Goal: Task Accomplishment & Management: Use online tool/utility

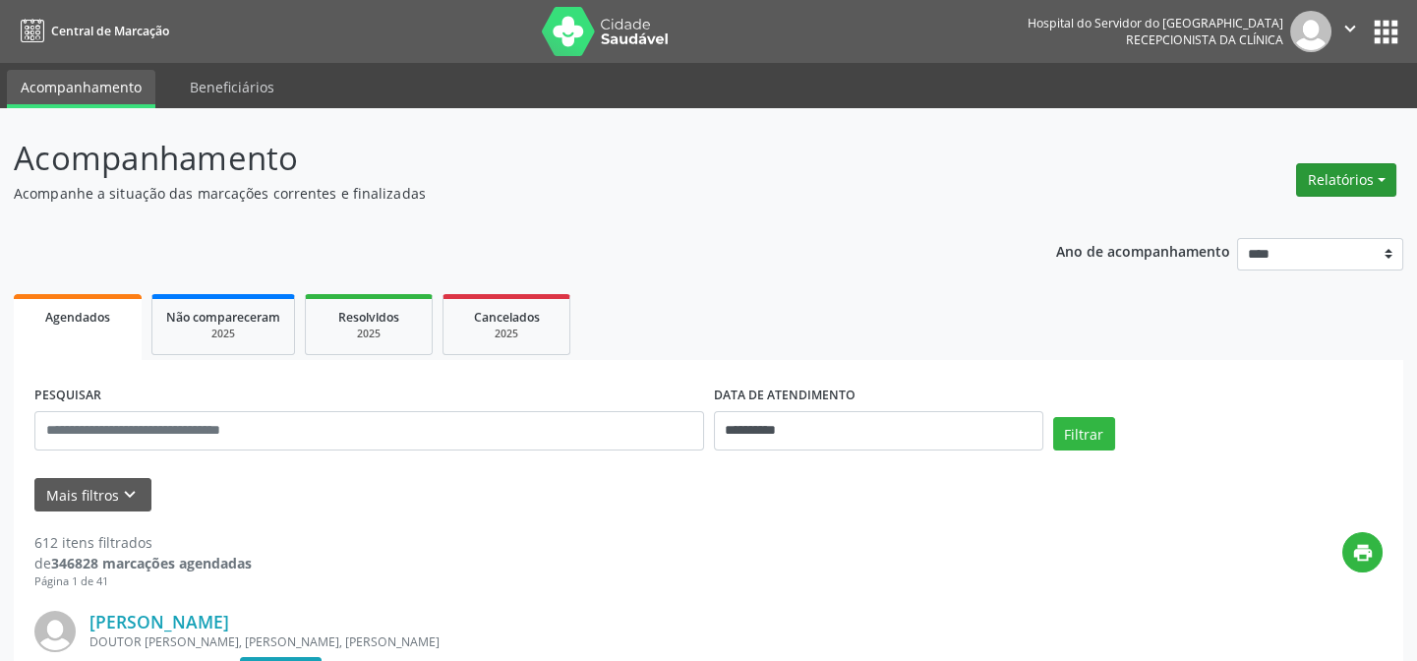
click at [1379, 175] on button "Relatórios" at bounding box center [1346, 179] width 100 height 33
click at [1238, 222] on link "Agendamentos" at bounding box center [1294, 221] width 211 height 28
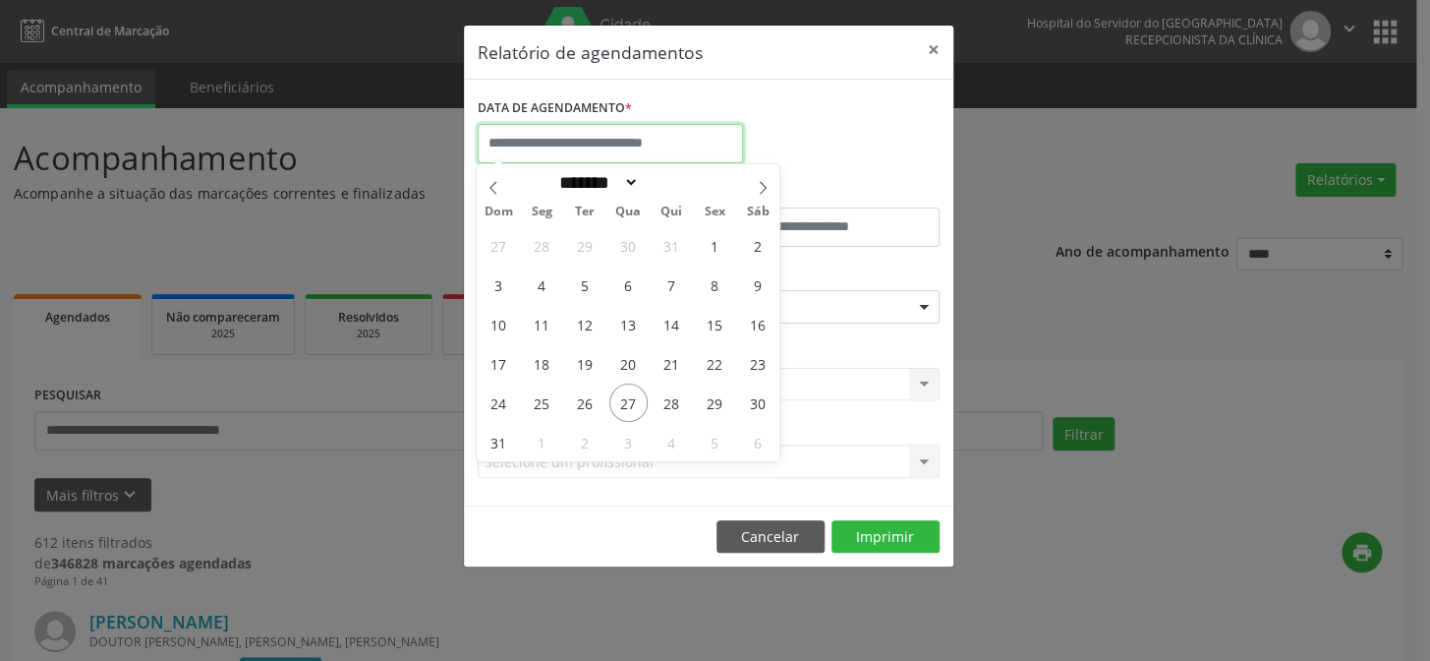
click at [577, 131] on input "text" at bounding box center [610, 143] width 265 height 39
click at [626, 401] on span "27" at bounding box center [628, 402] width 38 height 38
type input "**********"
click at [625, 402] on span "27" at bounding box center [628, 402] width 38 height 38
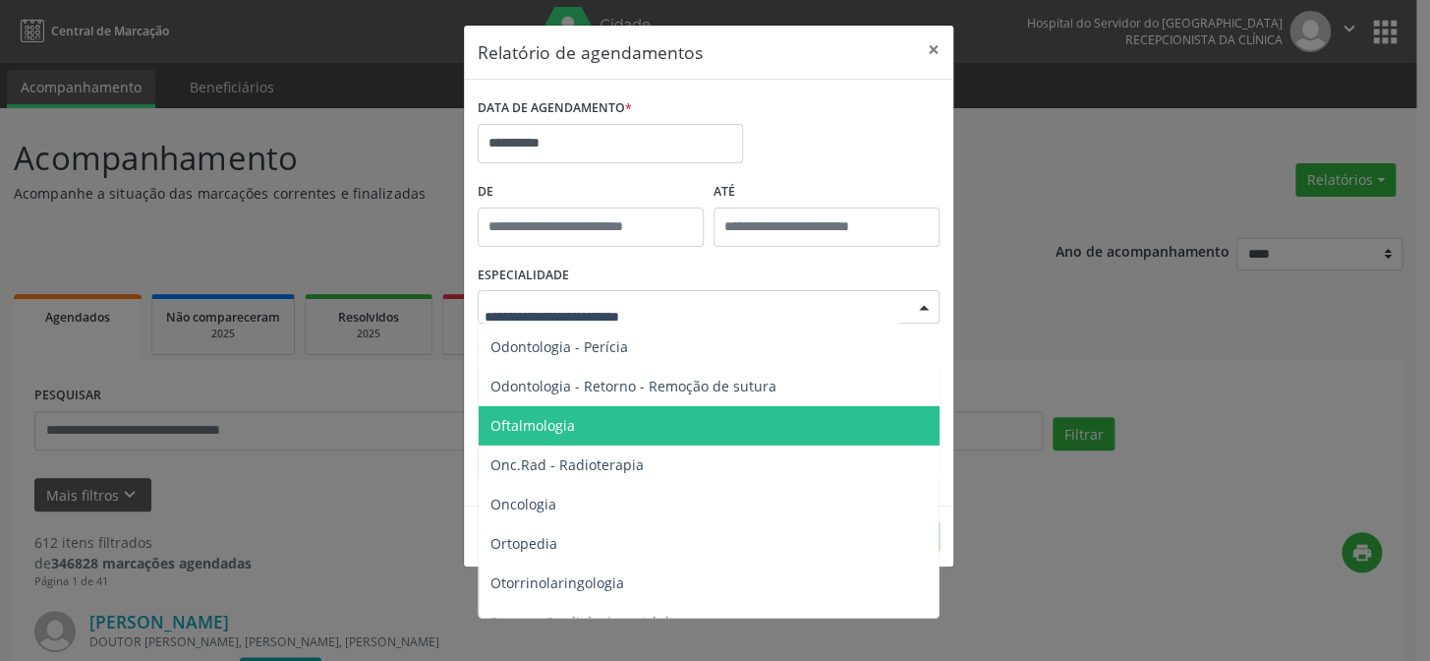
scroll to position [2681, 0]
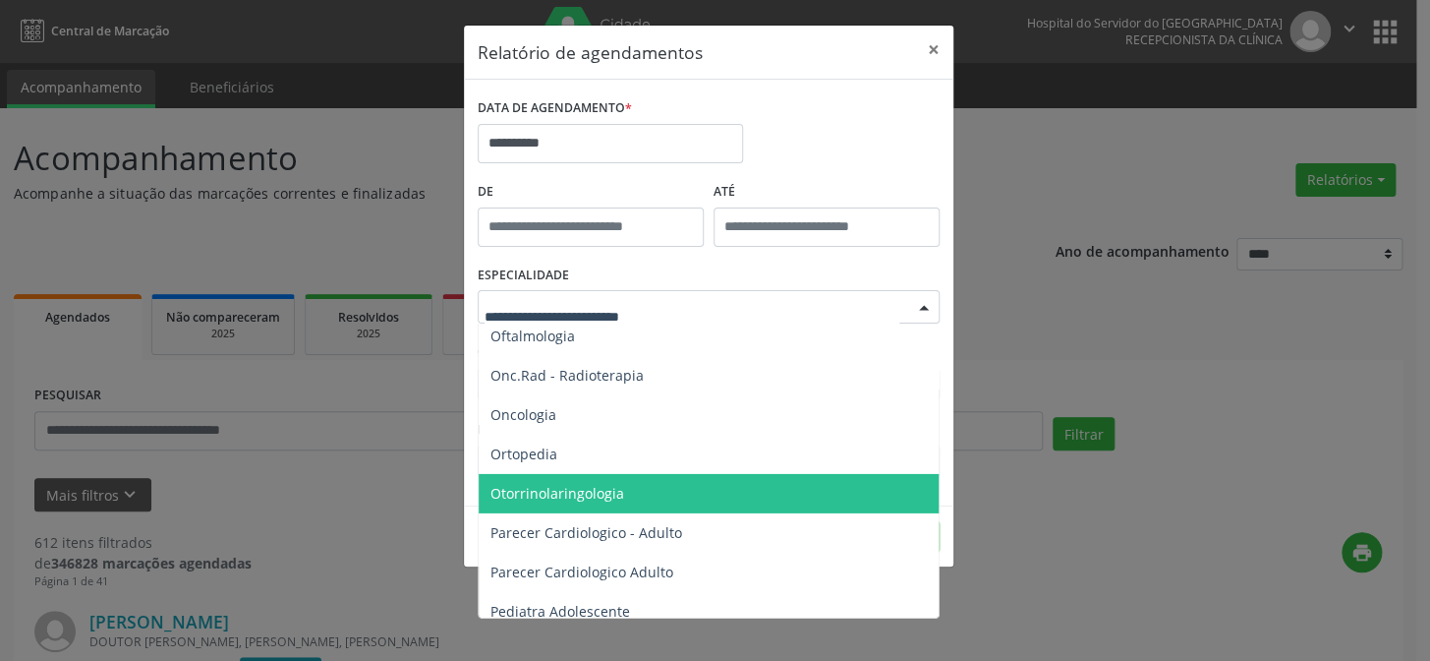
click at [520, 492] on span "Otorrinolaringologia" at bounding box center [558, 493] width 134 height 19
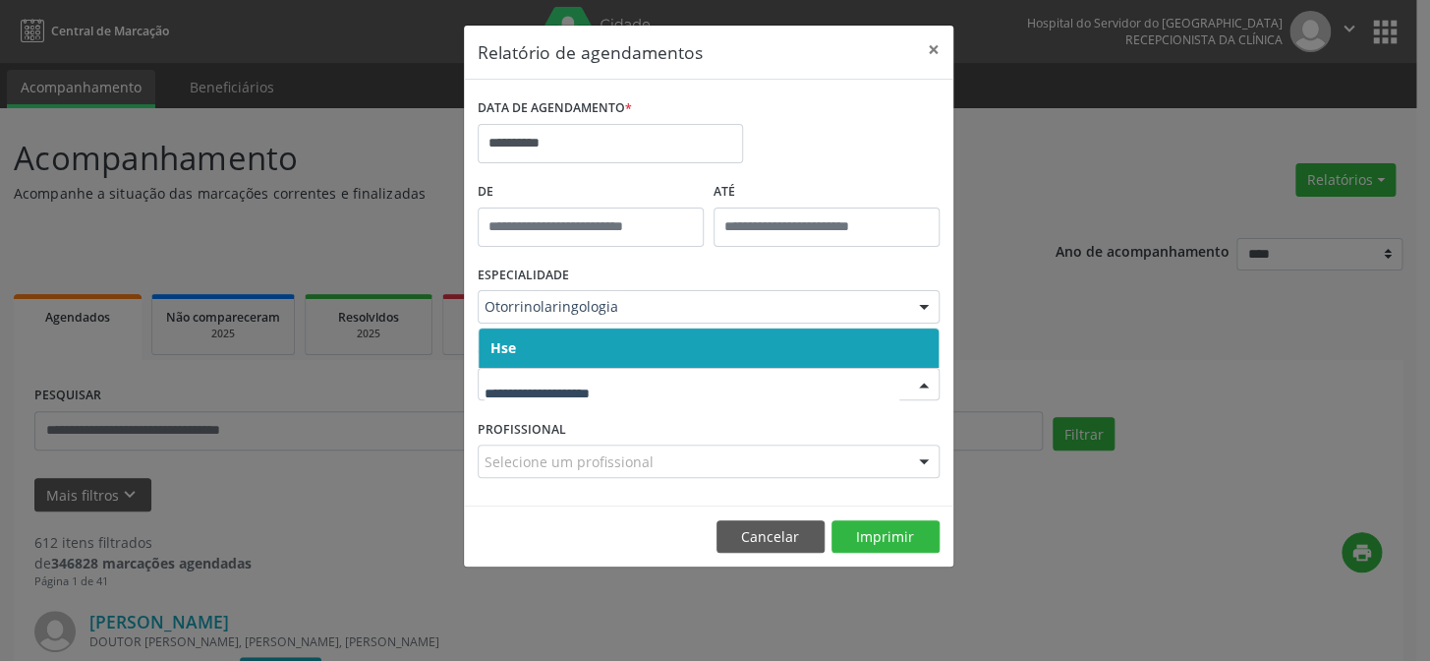
click at [555, 350] on span "Hse" at bounding box center [709, 347] width 460 height 39
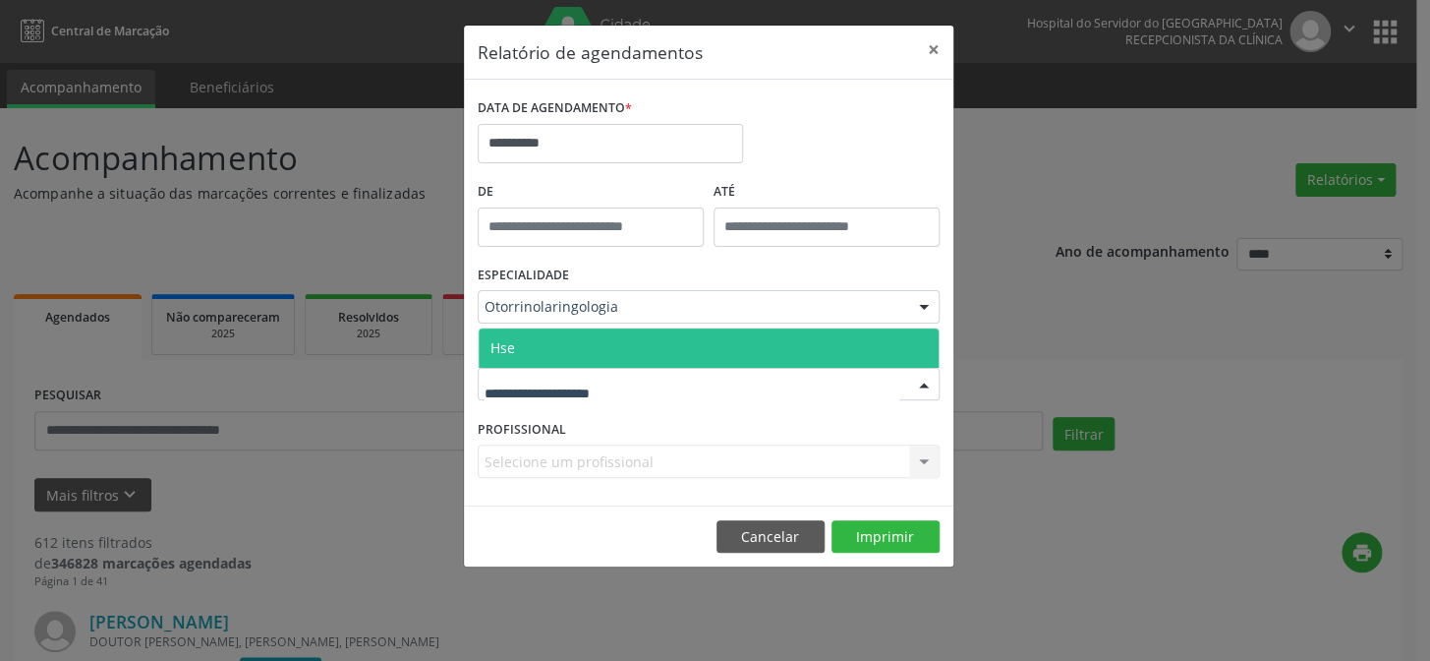
click at [550, 349] on span "Hse" at bounding box center [709, 347] width 460 height 39
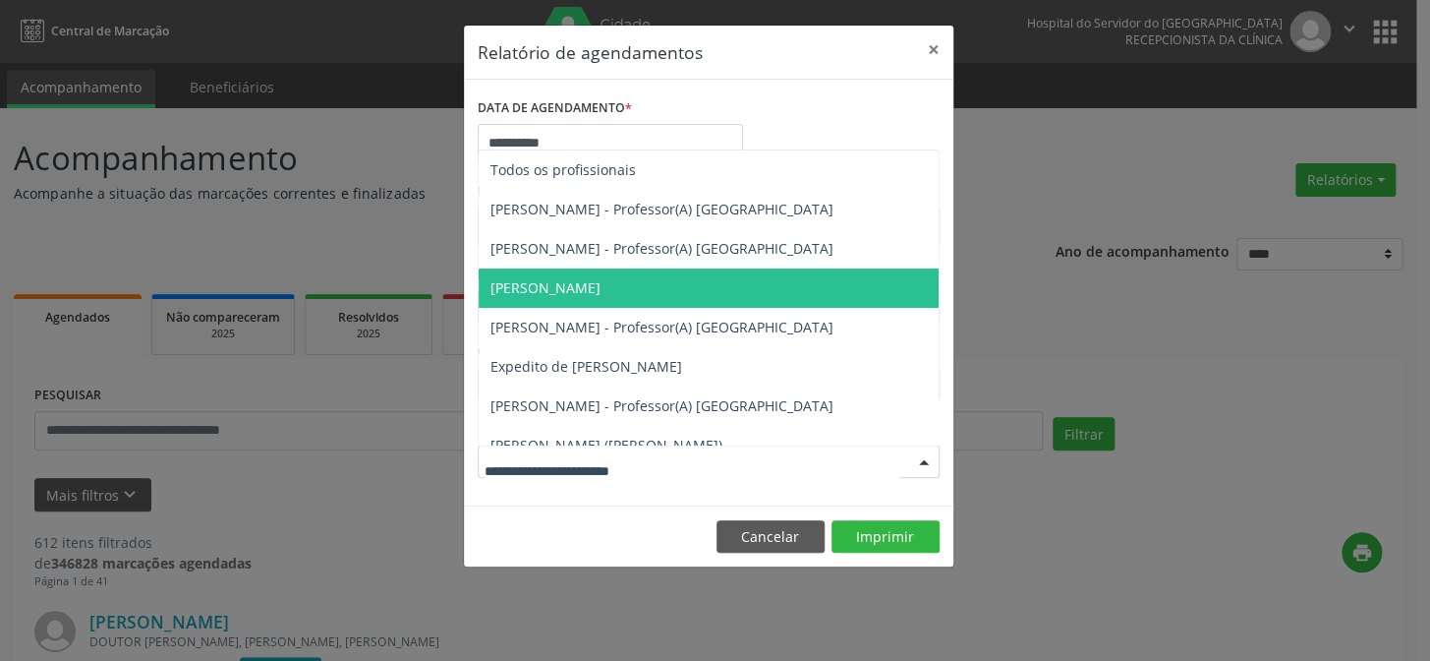
click at [543, 282] on span "[PERSON_NAME]" at bounding box center [546, 287] width 110 height 19
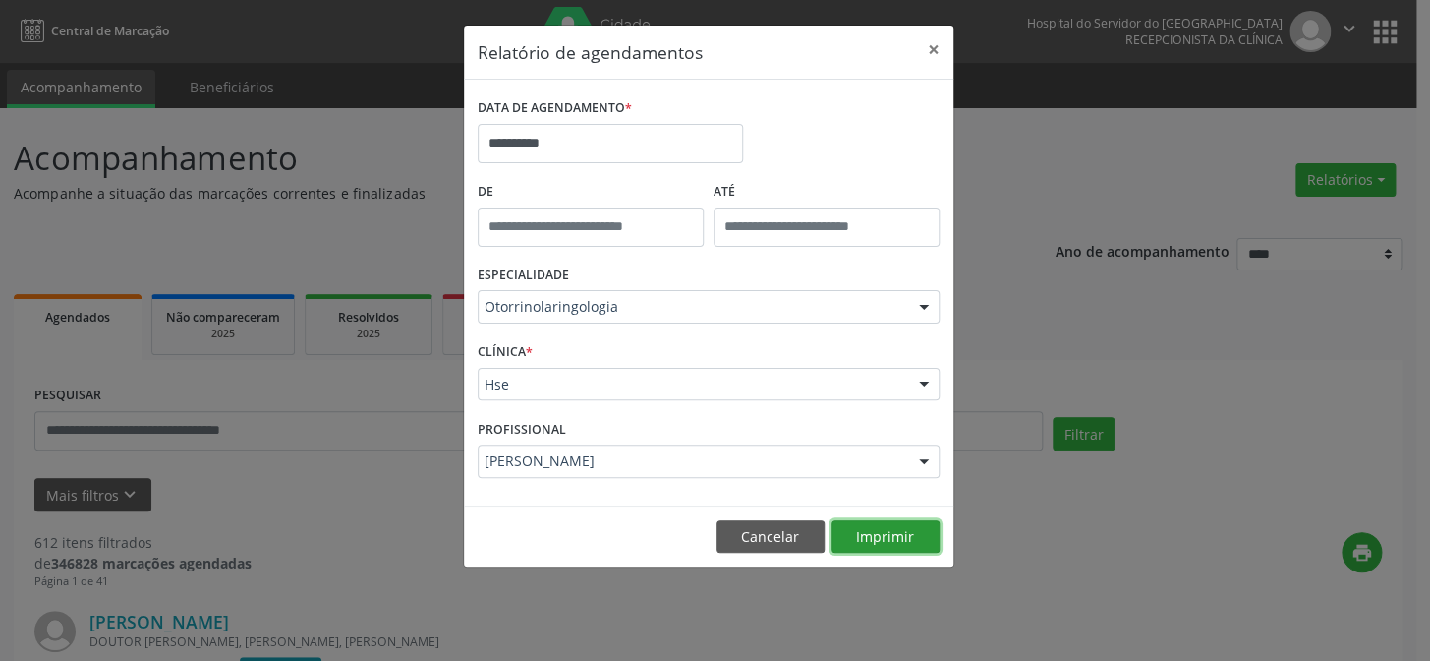
click at [883, 536] on button "Imprimir" at bounding box center [886, 536] width 108 height 33
click at [538, 145] on input "**********" at bounding box center [610, 143] width 265 height 39
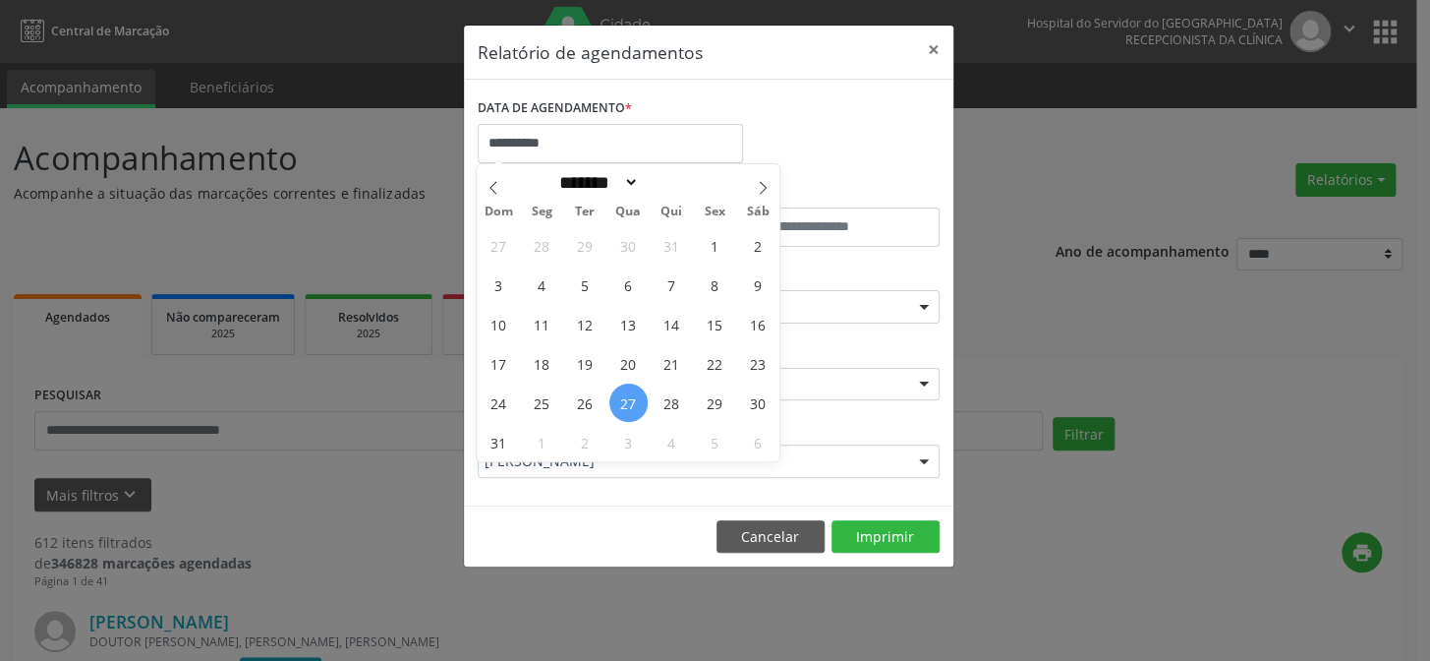
click at [630, 401] on span "27" at bounding box center [628, 402] width 38 height 38
type input "**********"
click at [622, 401] on span "27" at bounding box center [628, 402] width 38 height 38
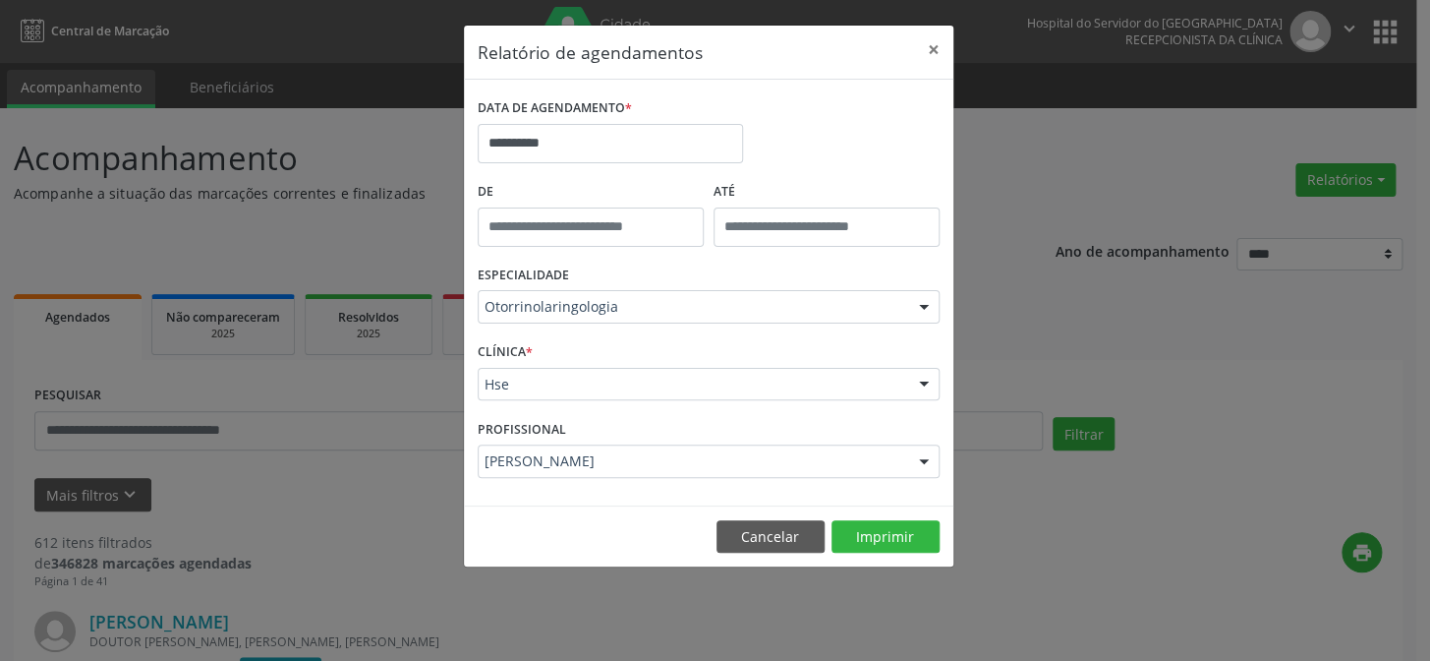
click at [923, 304] on div at bounding box center [923, 307] width 29 height 33
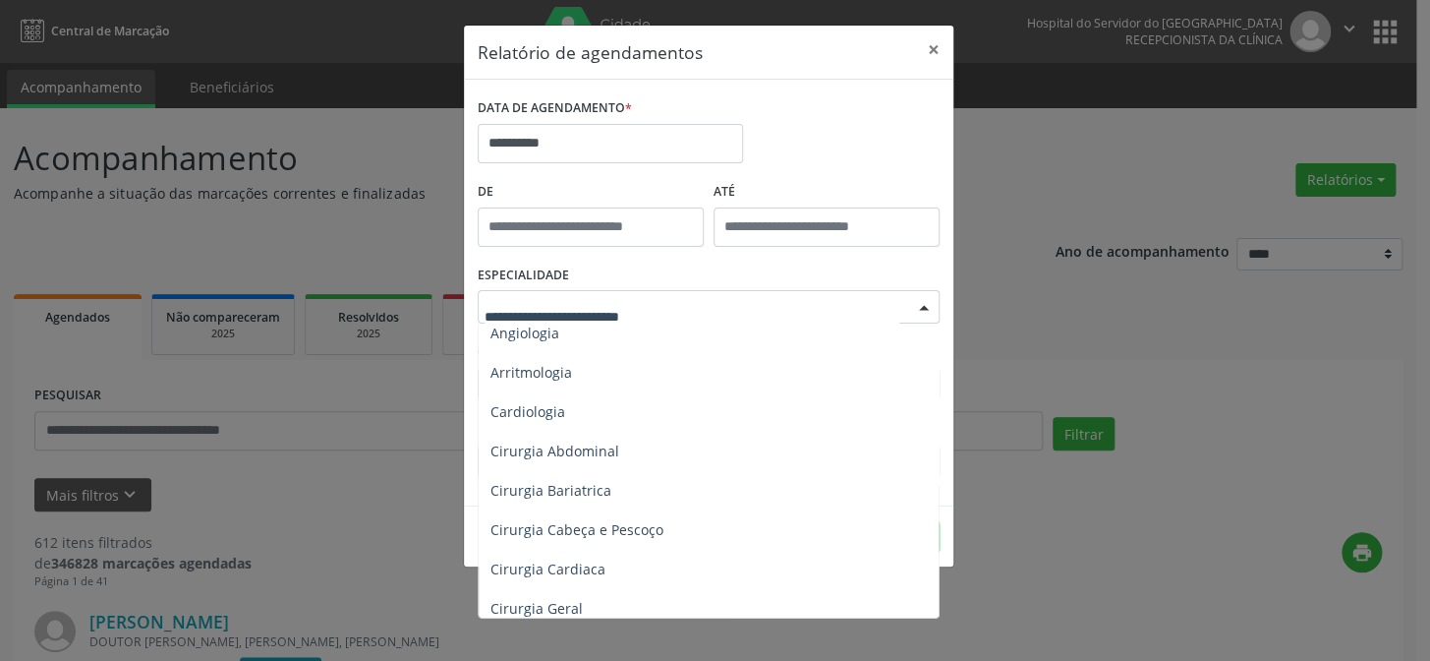
scroll to position [178, 0]
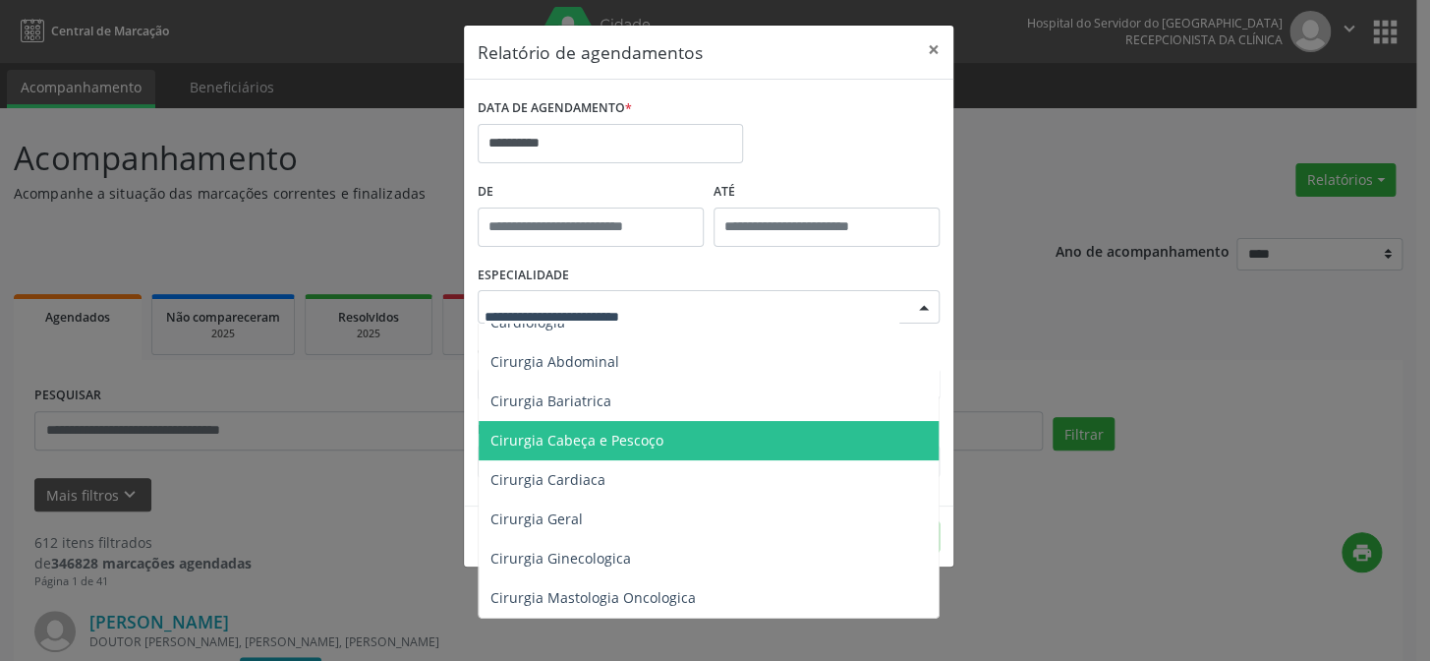
click at [535, 437] on span "Cirurgia Cabeça e Pescoço" at bounding box center [577, 440] width 173 height 19
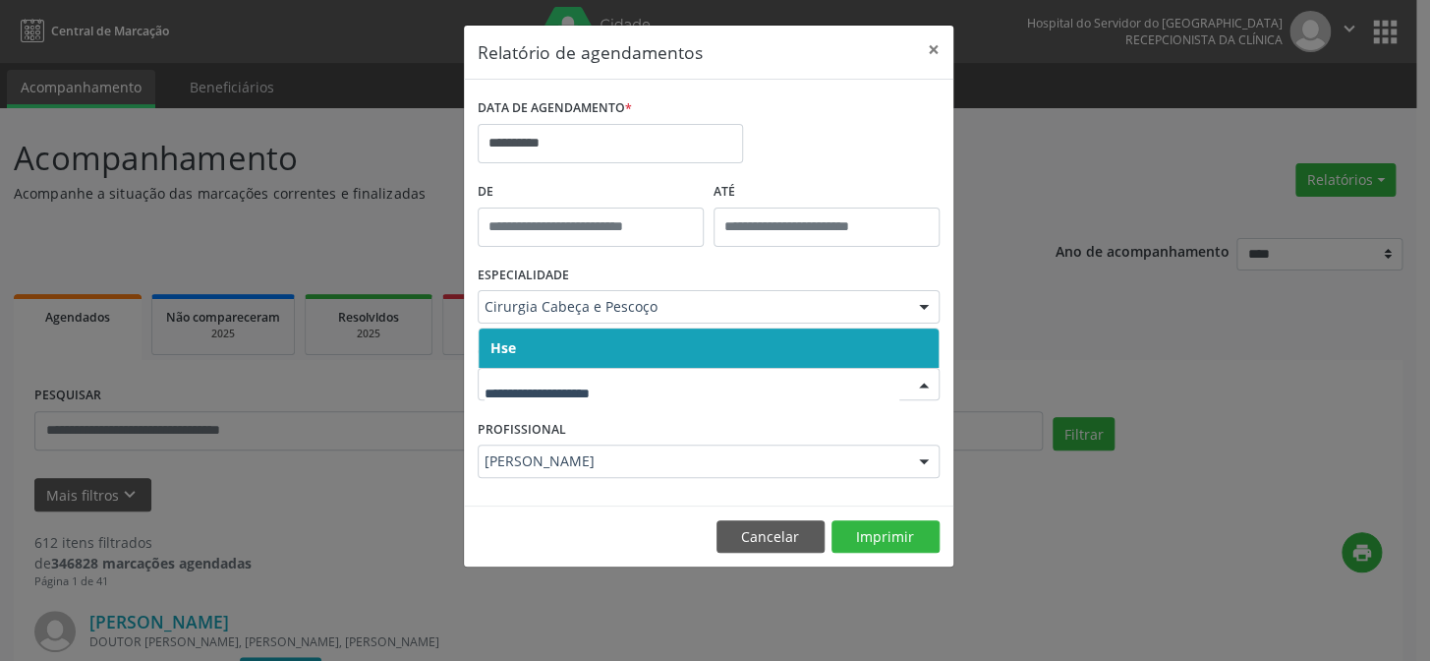
click at [593, 397] on div at bounding box center [709, 384] width 462 height 33
click at [589, 358] on span "Hse" at bounding box center [709, 347] width 460 height 39
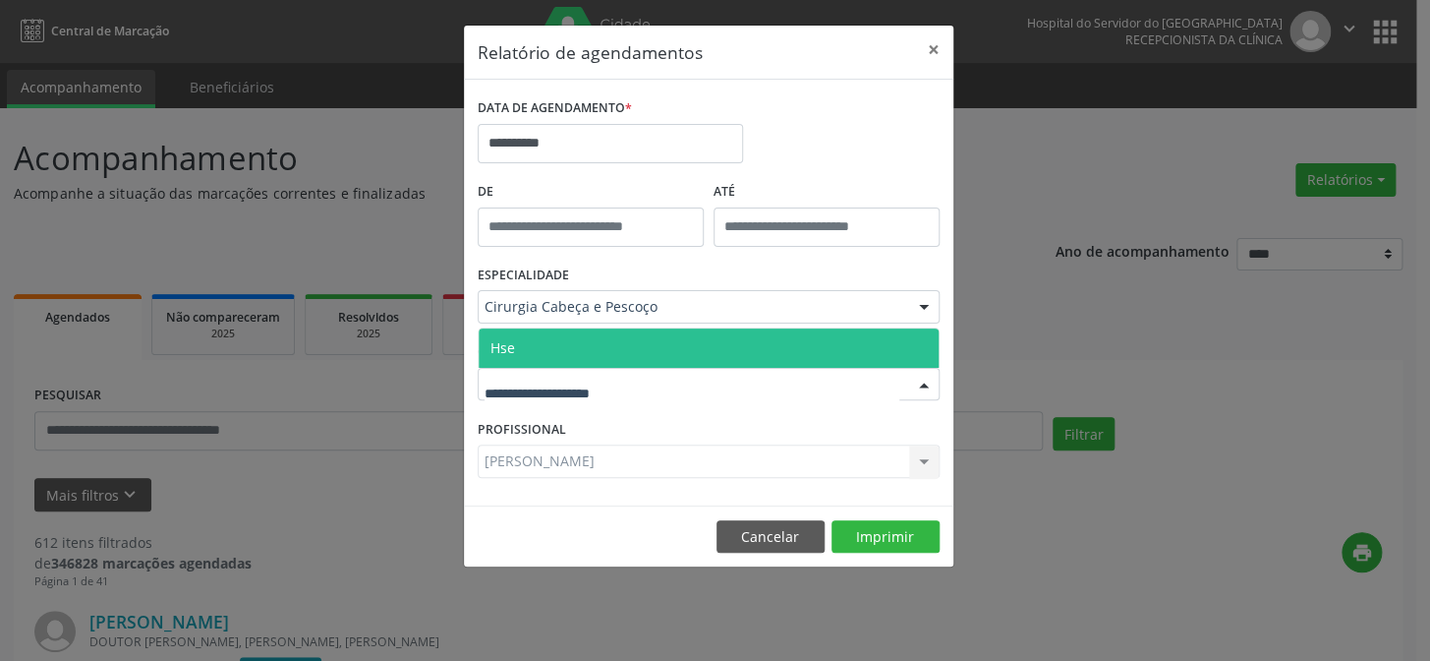
click at [600, 353] on span "Hse" at bounding box center [709, 347] width 460 height 39
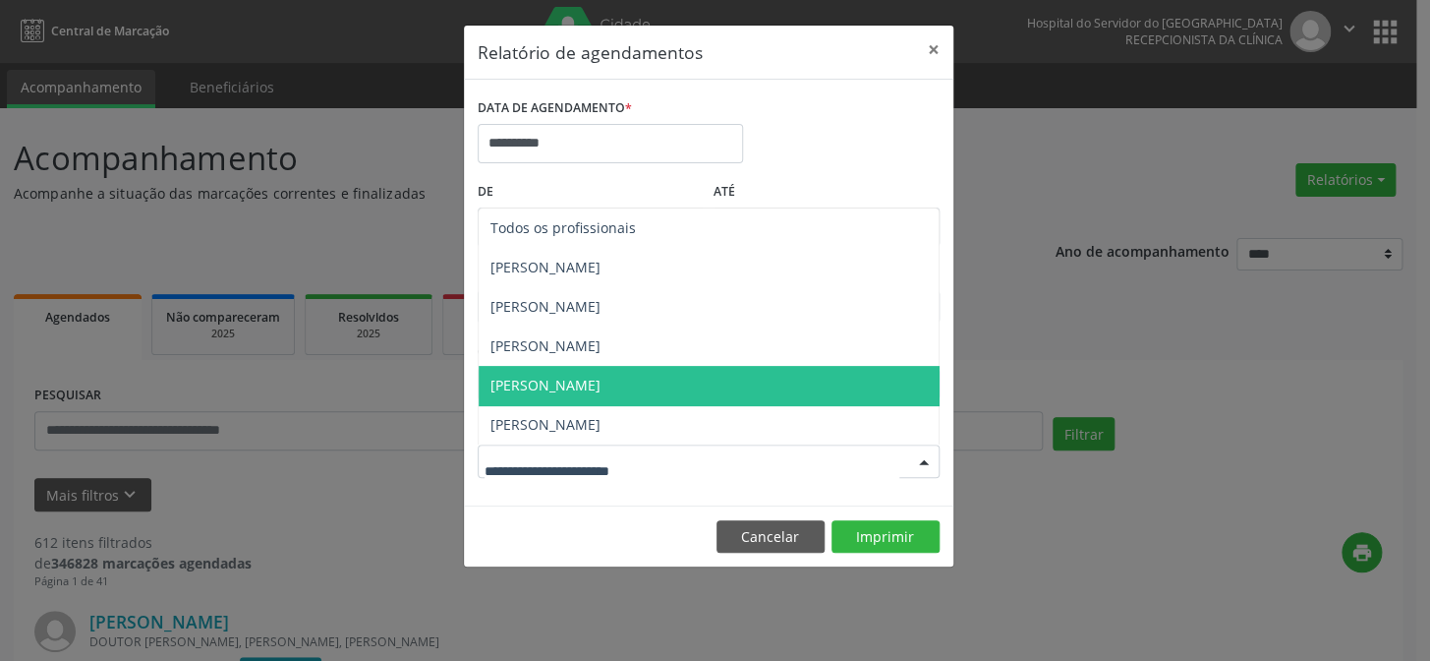
click at [923, 459] on div at bounding box center [923, 461] width 29 height 33
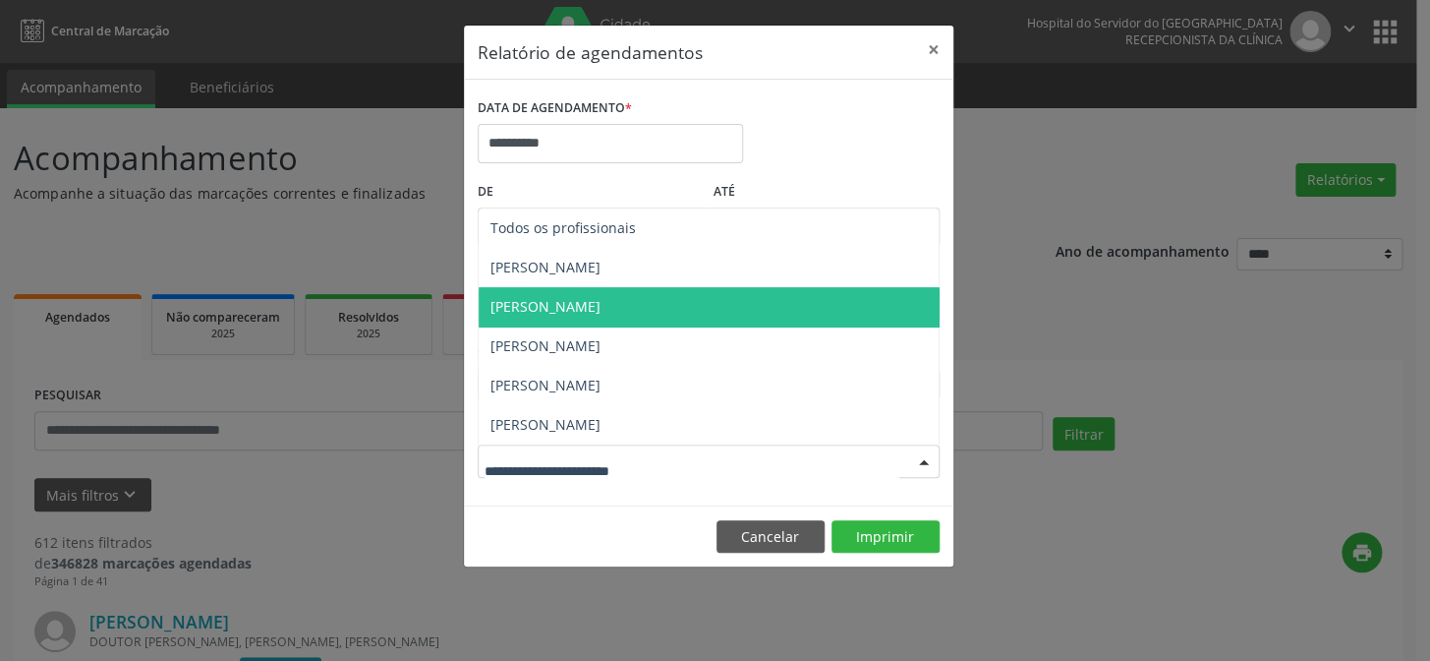
click at [565, 305] on span "[PERSON_NAME]" at bounding box center [546, 306] width 110 height 19
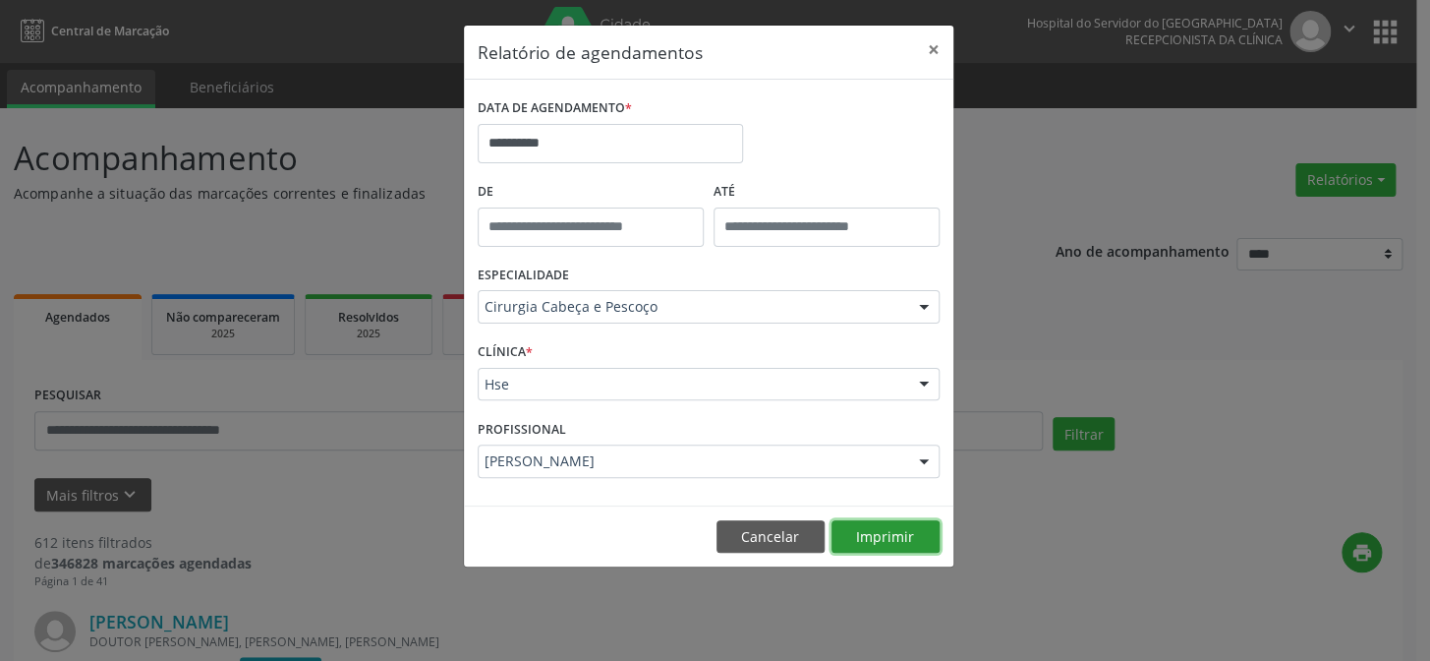
click at [885, 535] on button "Imprimir" at bounding box center [886, 536] width 108 height 33
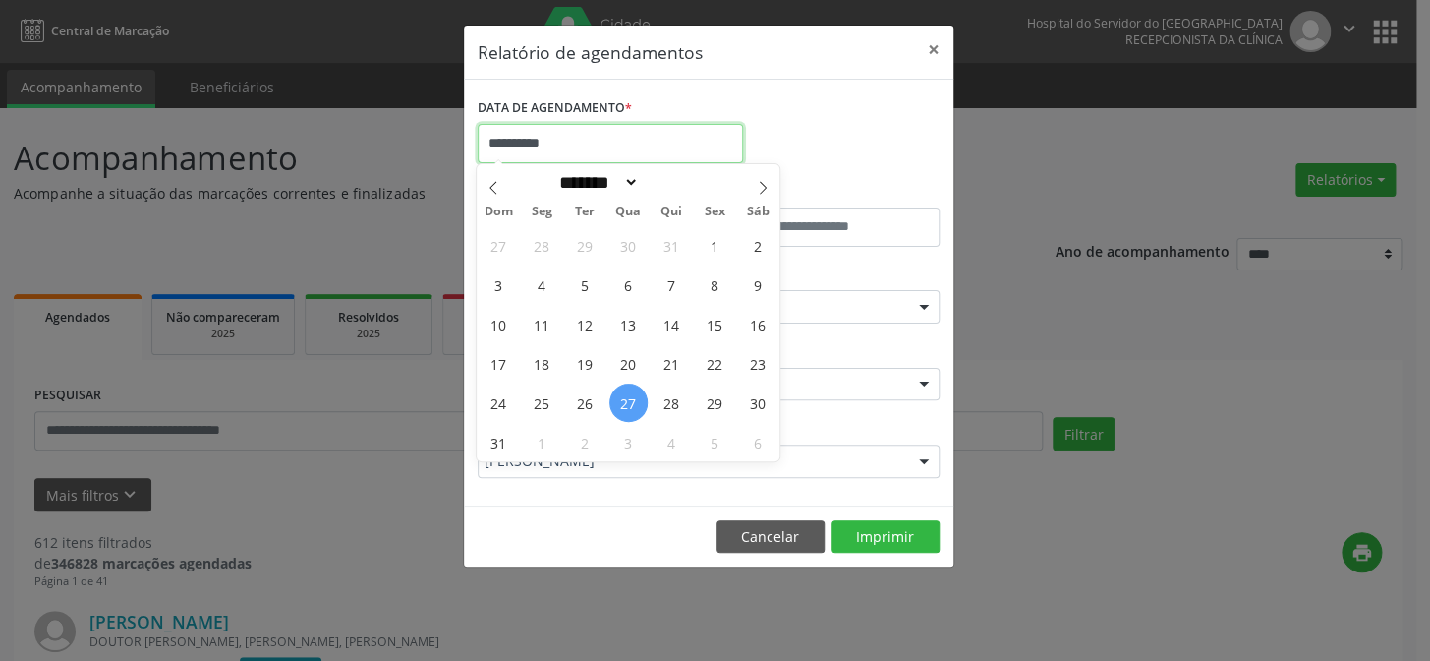
click at [617, 140] on input "**********" at bounding box center [610, 143] width 265 height 39
click at [627, 403] on span "27" at bounding box center [628, 402] width 38 height 38
type input "**********"
click at [629, 400] on span "27" at bounding box center [628, 402] width 38 height 38
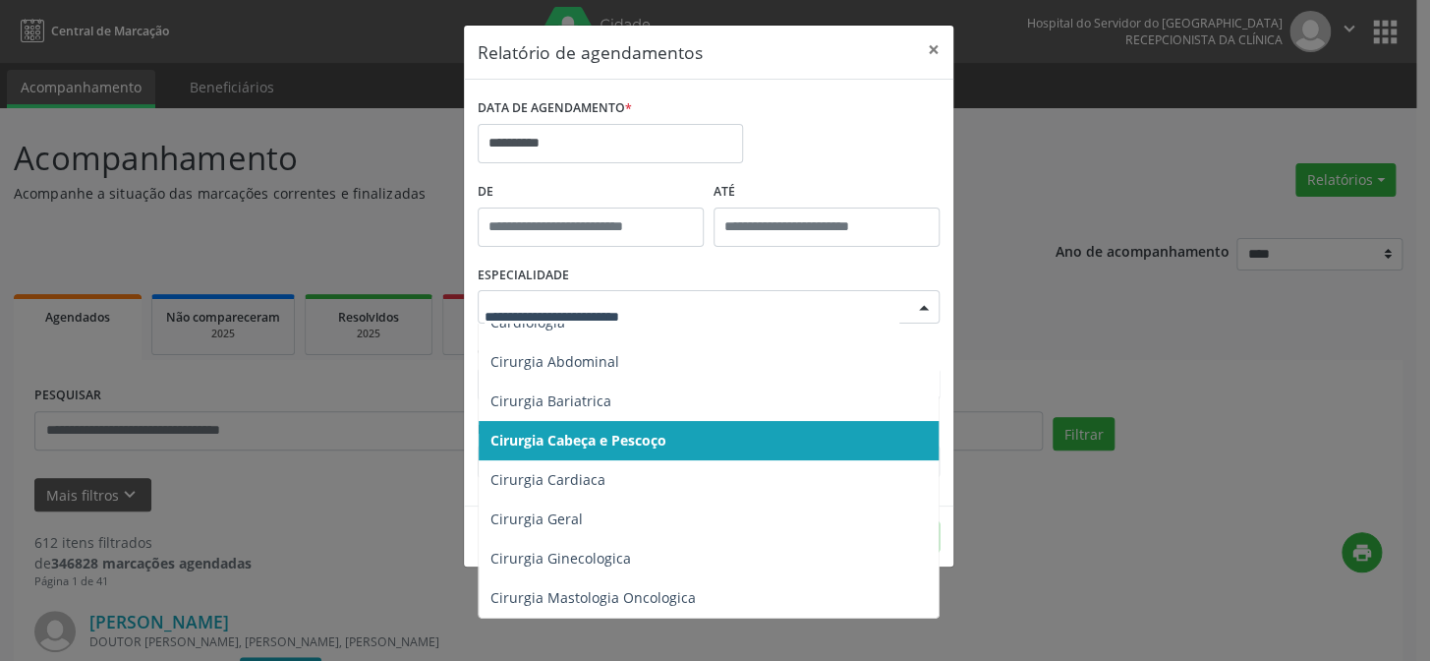
click at [922, 305] on div at bounding box center [923, 307] width 29 height 33
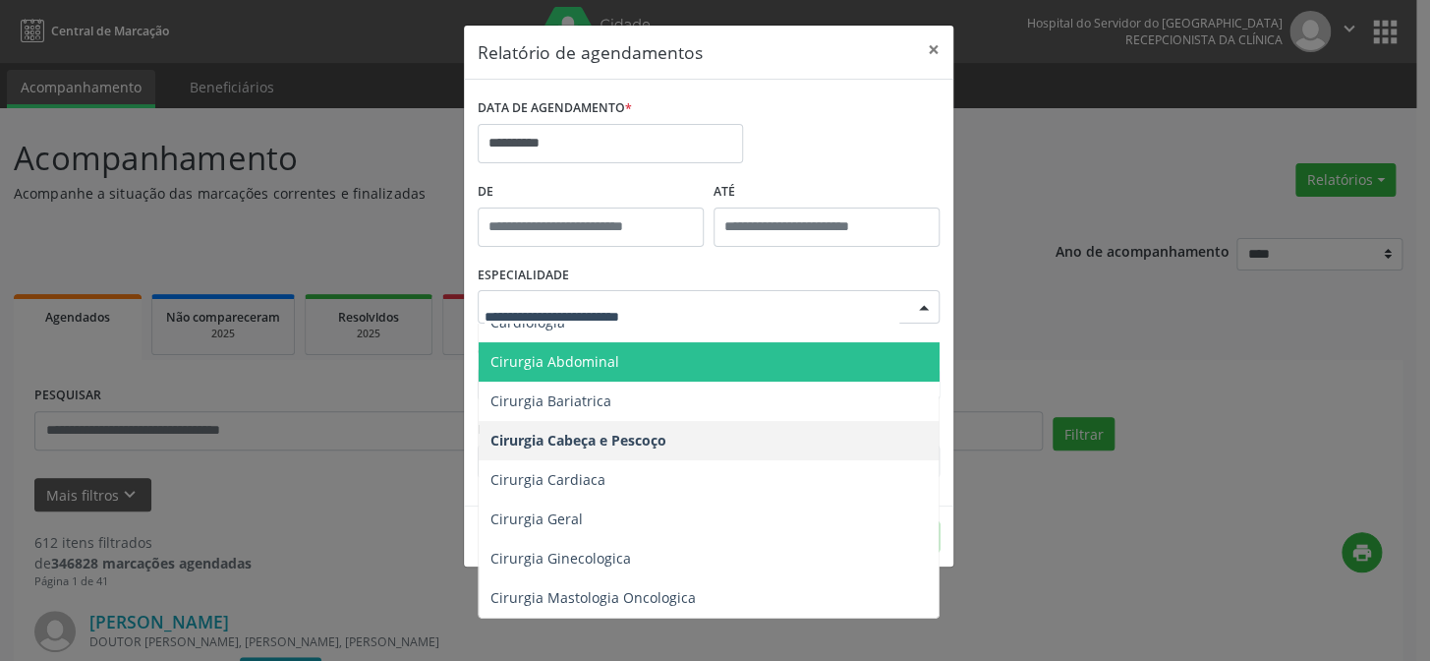
scroll to position [88, 0]
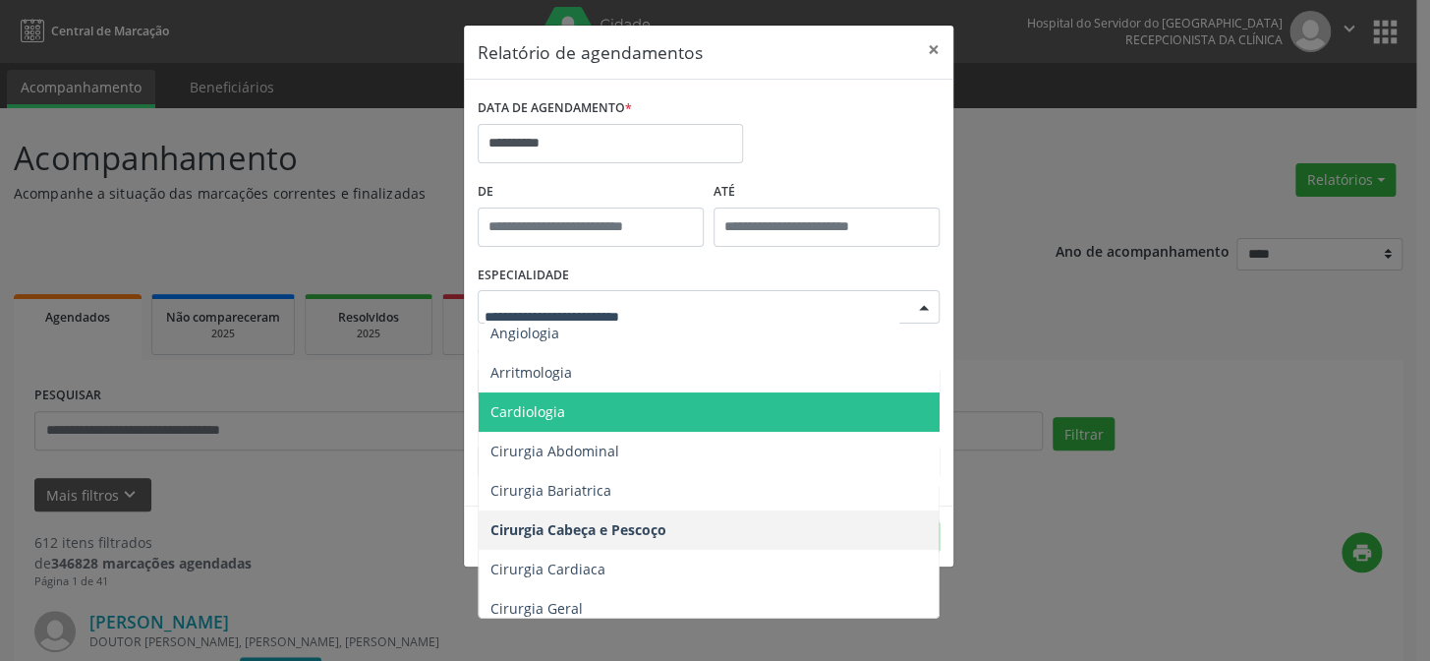
click at [525, 405] on span "Cardiologia" at bounding box center [528, 411] width 75 height 19
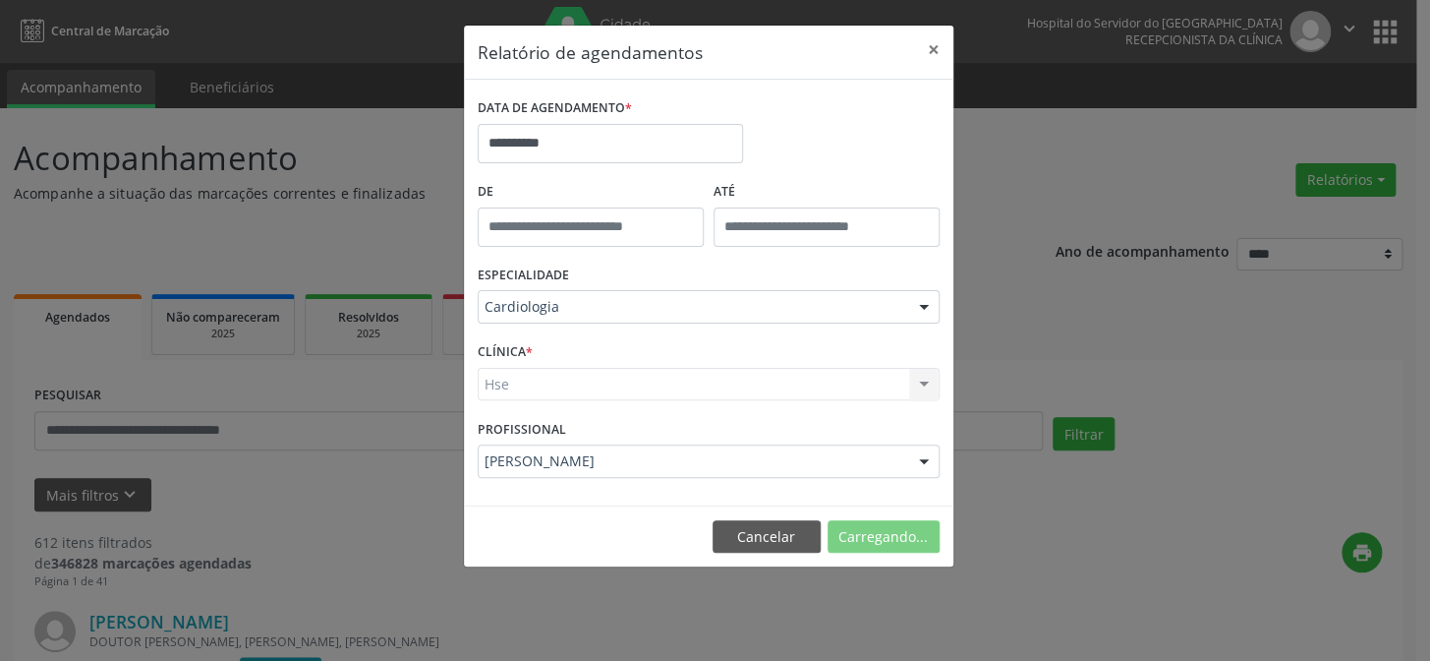
click at [540, 346] on div "CLÍNICA * Hse Hse Nenhum resultado encontrado para: " " Não há nenhuma opção pa…" at bounding box center [709, 375] width 472 height 77
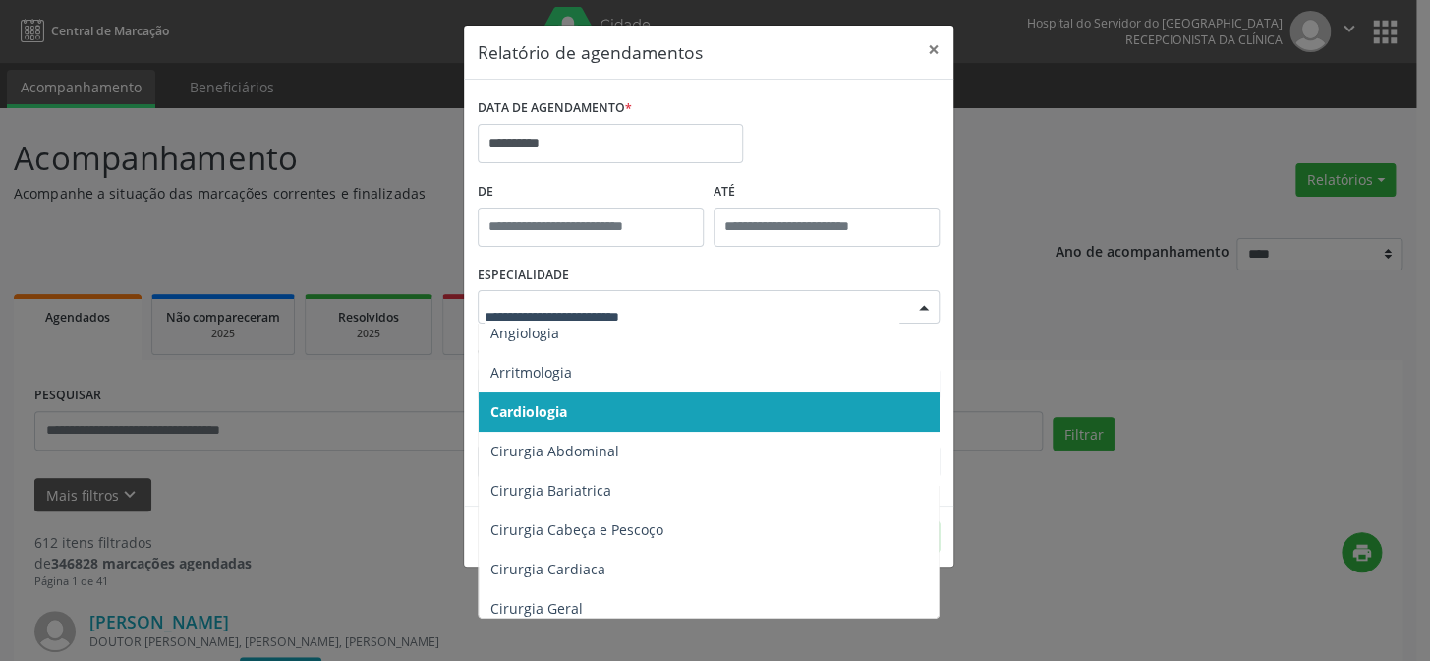
click at [537, 407] on span "Cardiologia" at bounding box center [529, 411] width 77 height 19
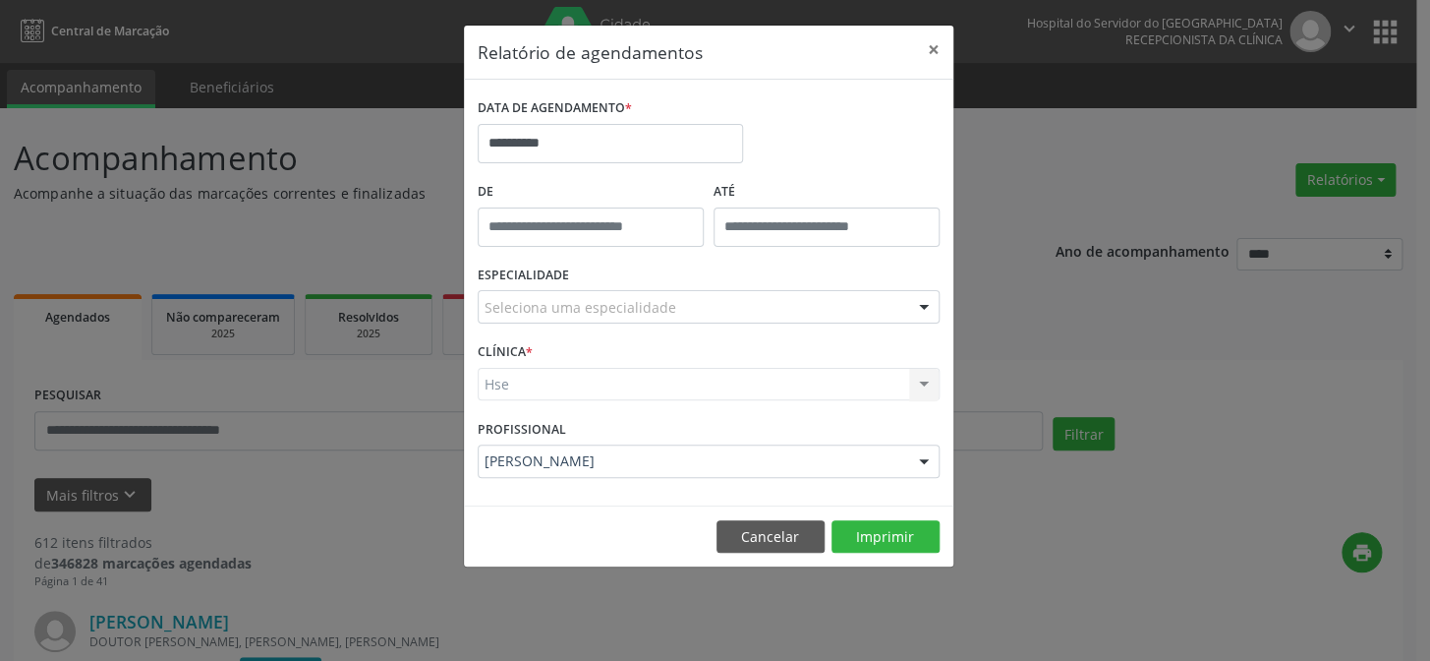
click at [528, 392] on div "Hse Hse Nenhum resultado encontrado para: " " Não há nenhuma opção para ser exi…" at bounding box center [709, 384] width 462 height 33
click at [546, 374] on div "Hse Hse Nenhum resultado encontrado para: " " Não há nenhuma opção para ser exi…" at bounding box center [709, 384] width 462 height 33
click at [571, 404] on div "CLÍNICA * Hse Hse Nenhum resultado encontrado para: " " Não há nenhuma opção pa…" at bounding box center [709, 375] width 472 height 77
click at [530, 399] on div "Hse Hse Nenhum resultado encontrado para: " " Não há nenhuma opção para ser exi…" at bounding box center [709, 384] width 462 height 33
drag, startPoint x: 757, startPoint y: 382, endPoint x: 820, endPoint y: 394, distance: 64.0
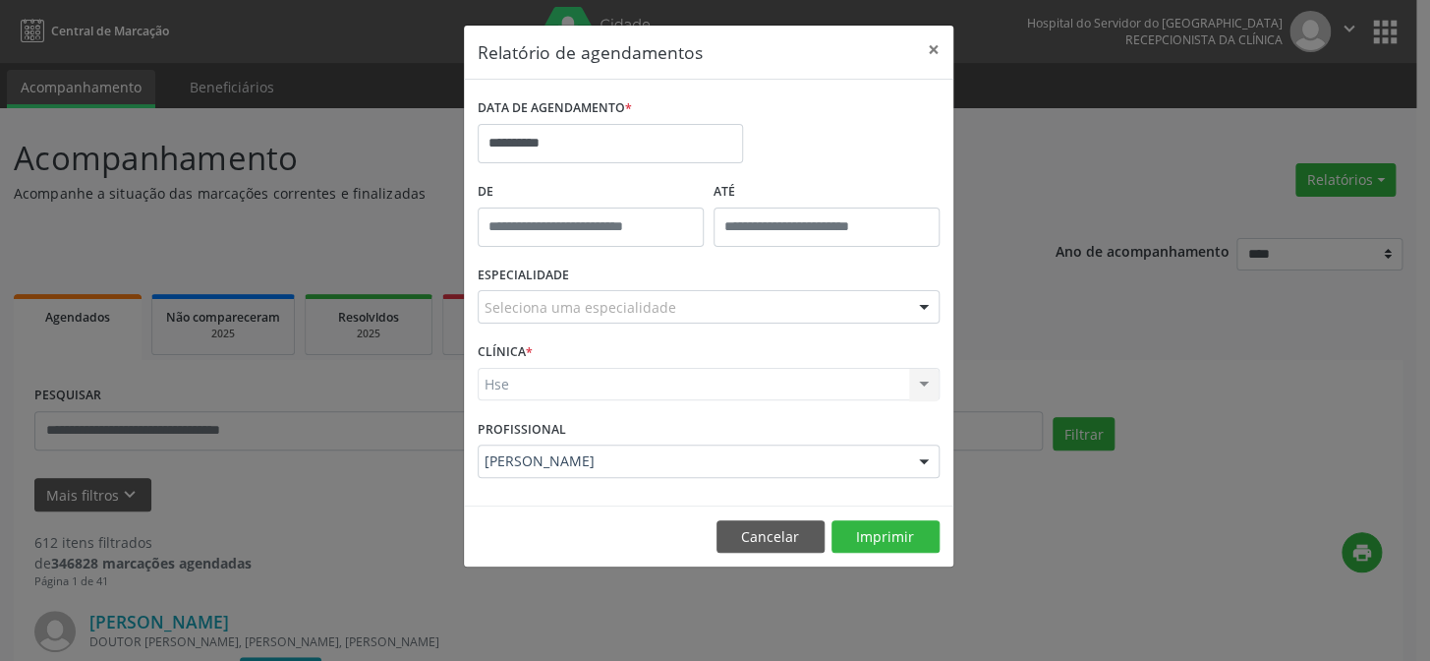
click at [771, 383] on div "Hse Hse Nenhum resultado encontrado para: " " Não há nenhuma opção para ser exi…" at bounding box center [709, 384] width 462 height 33
click at [921, 379] on div "Hse Hse Nenhum resultado encontrado para: " " Não há nenhuma opção para ser exi…" at bounding box center [709, 384] width 462 height 33
click at [526, 377] on div "Hse Hse Nenhum resultado encontrado para: " " Não há nenhuma opção para ser exi…" at bounding box center [709, 384] width 462 height 33
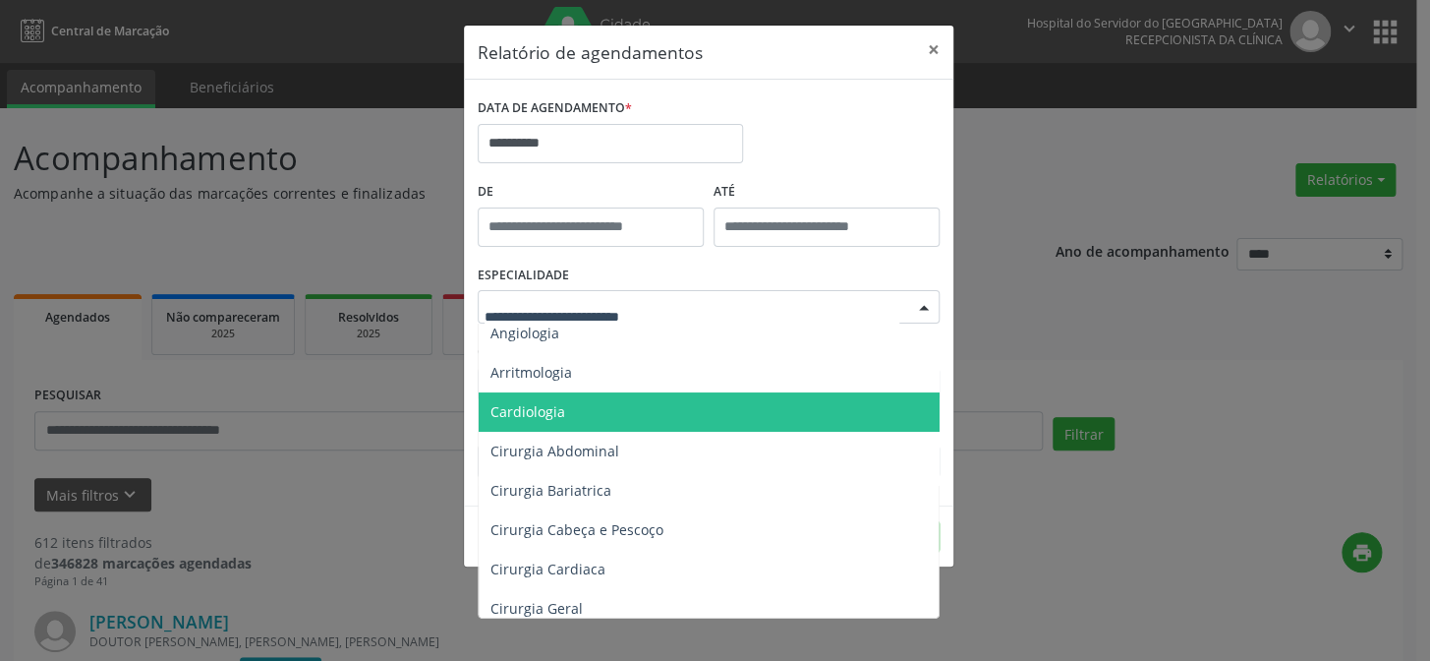
click at [573, 409] on span "Cardiologia" at bounding box center [710, 411] width 463 height 39
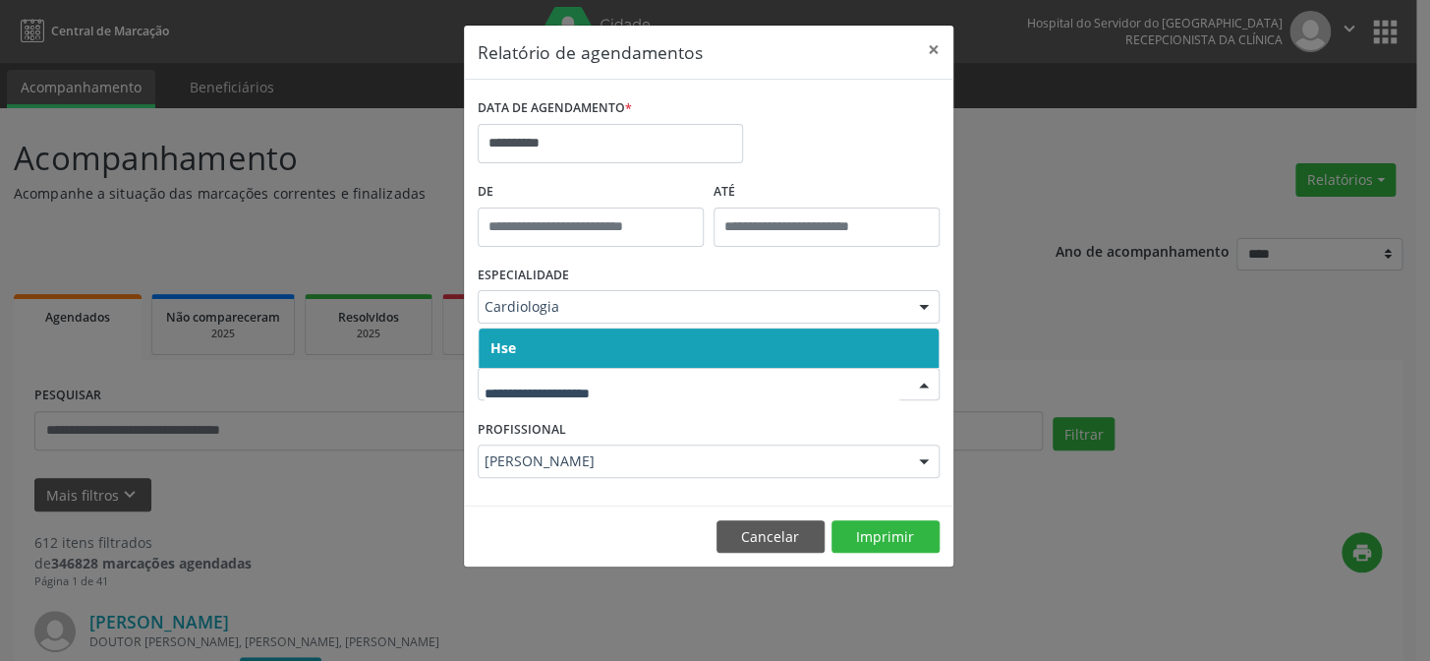
click at [579, 344] on span "Hse" at bounding box center [709, 347] width 460 height 39
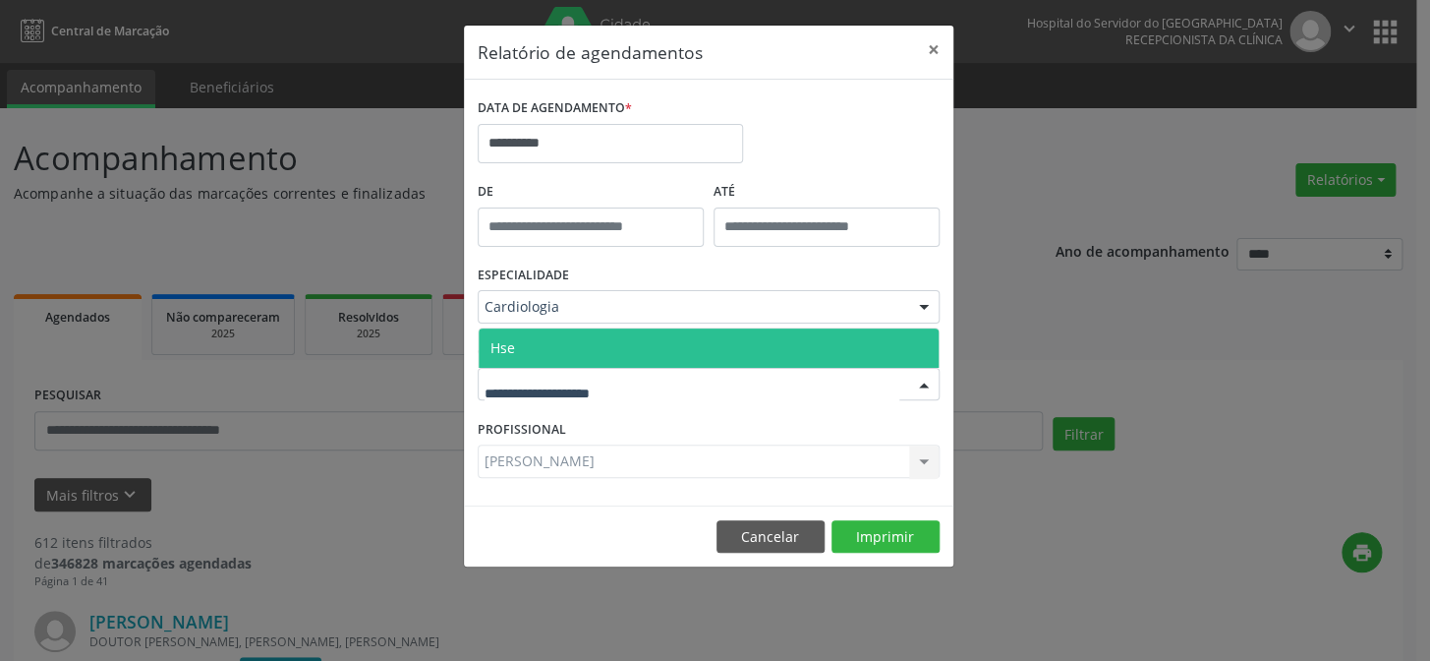
click at [586, 349] on span "Hse" at bounding box center [709, 347] width 460 height 39
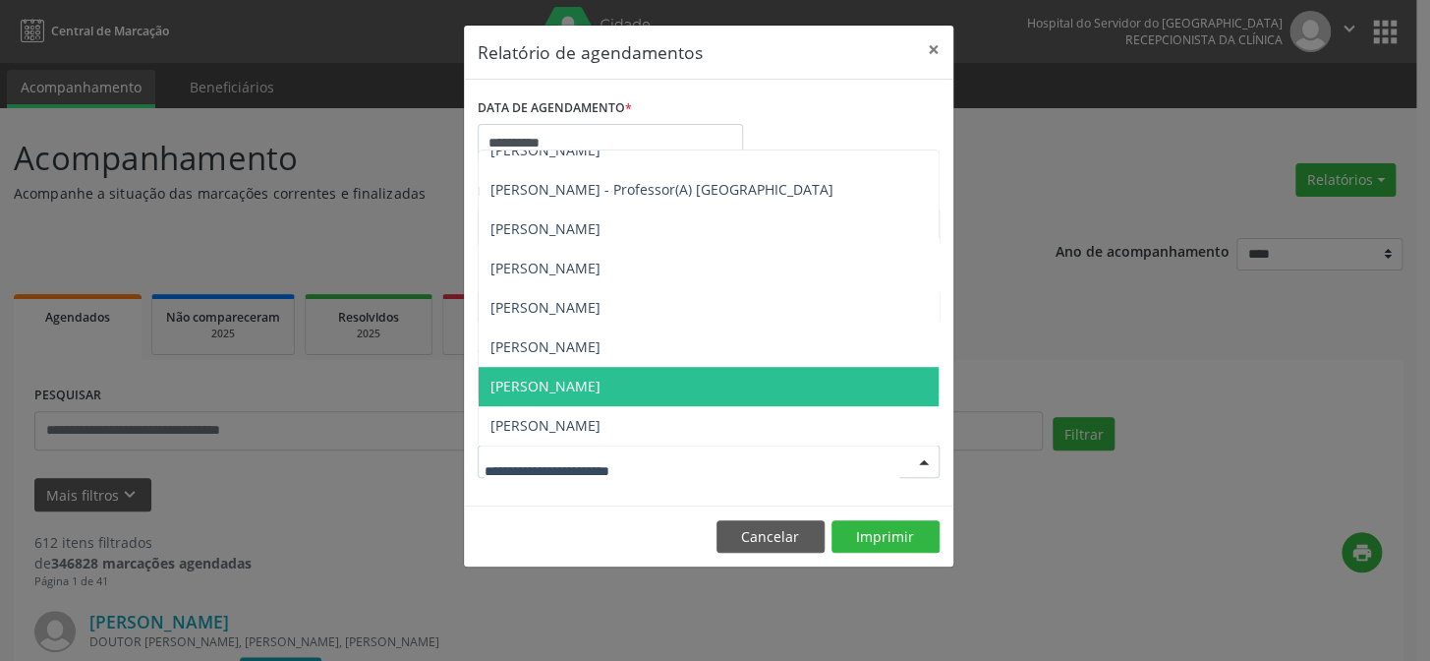
scroll to position [324, 0]
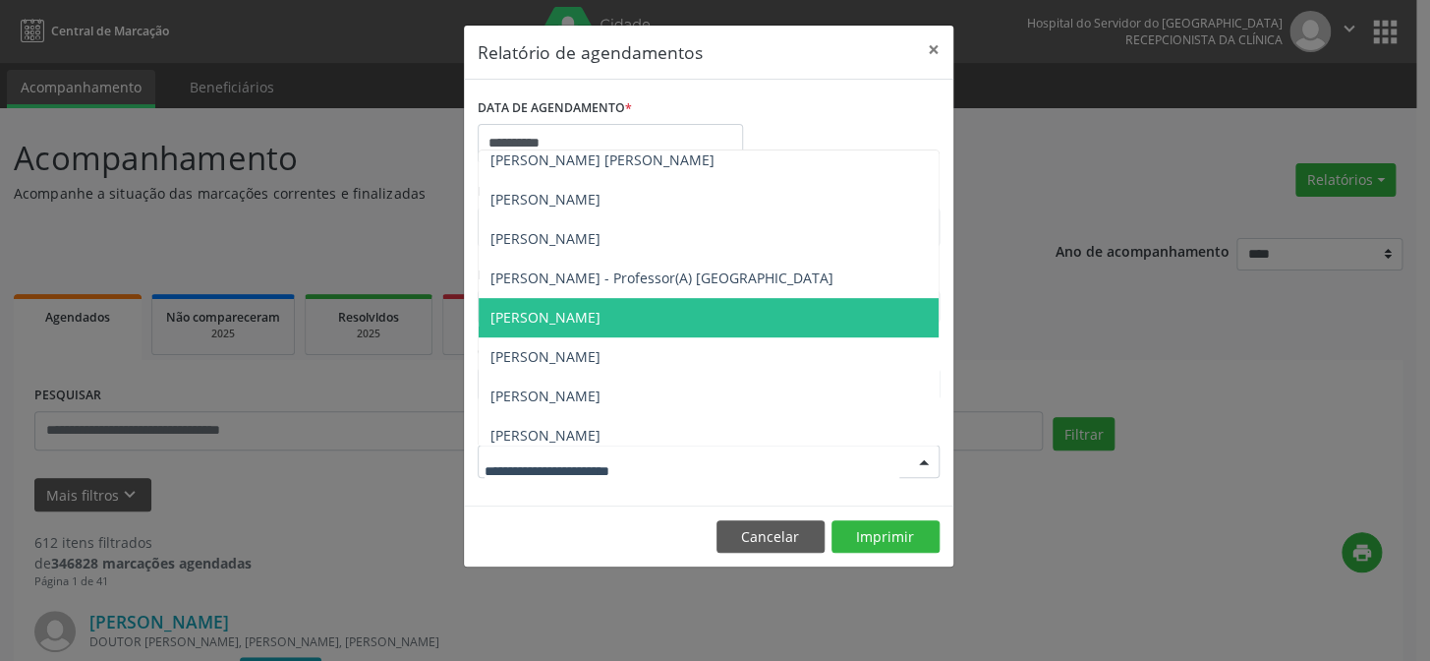
click at [531, 318] on span "[PERSON_NAME]" at bounding box center [546, 317] width 110 height 19
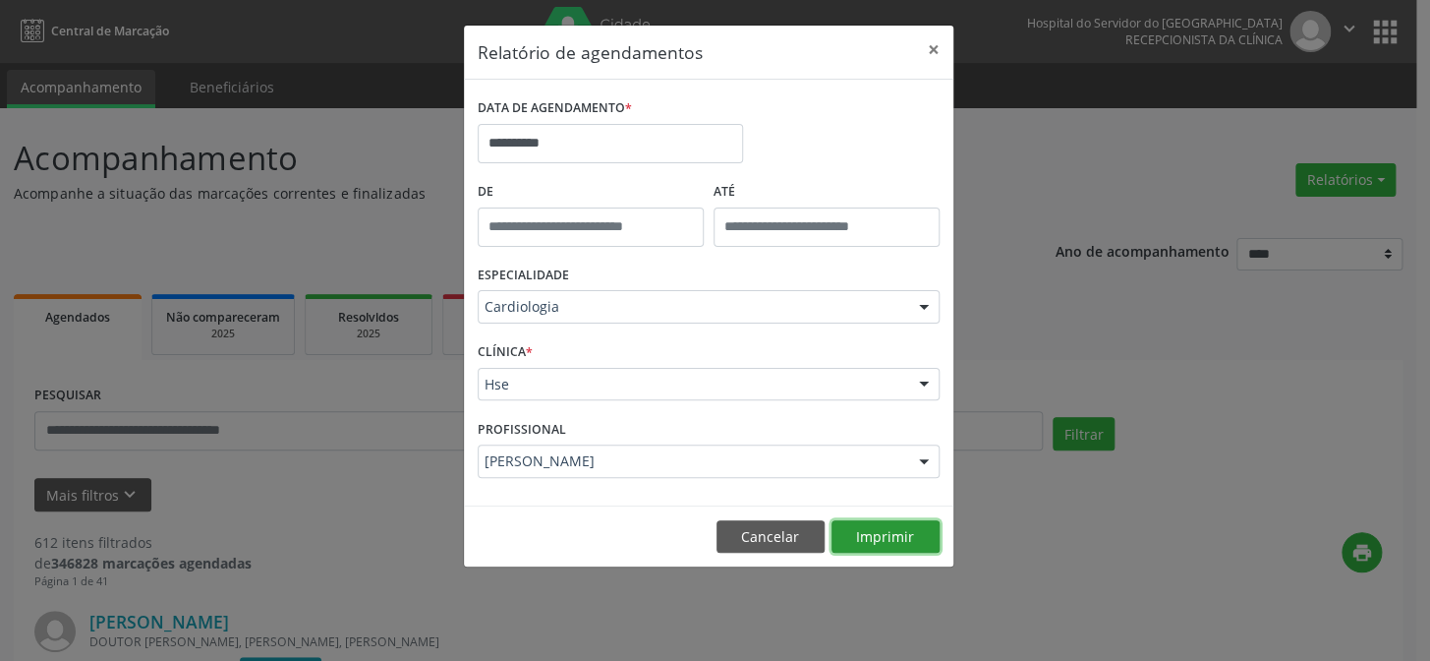
click at [876, 538] on button "Imprimir" at bounding box center [886, 536] width 108 height 33
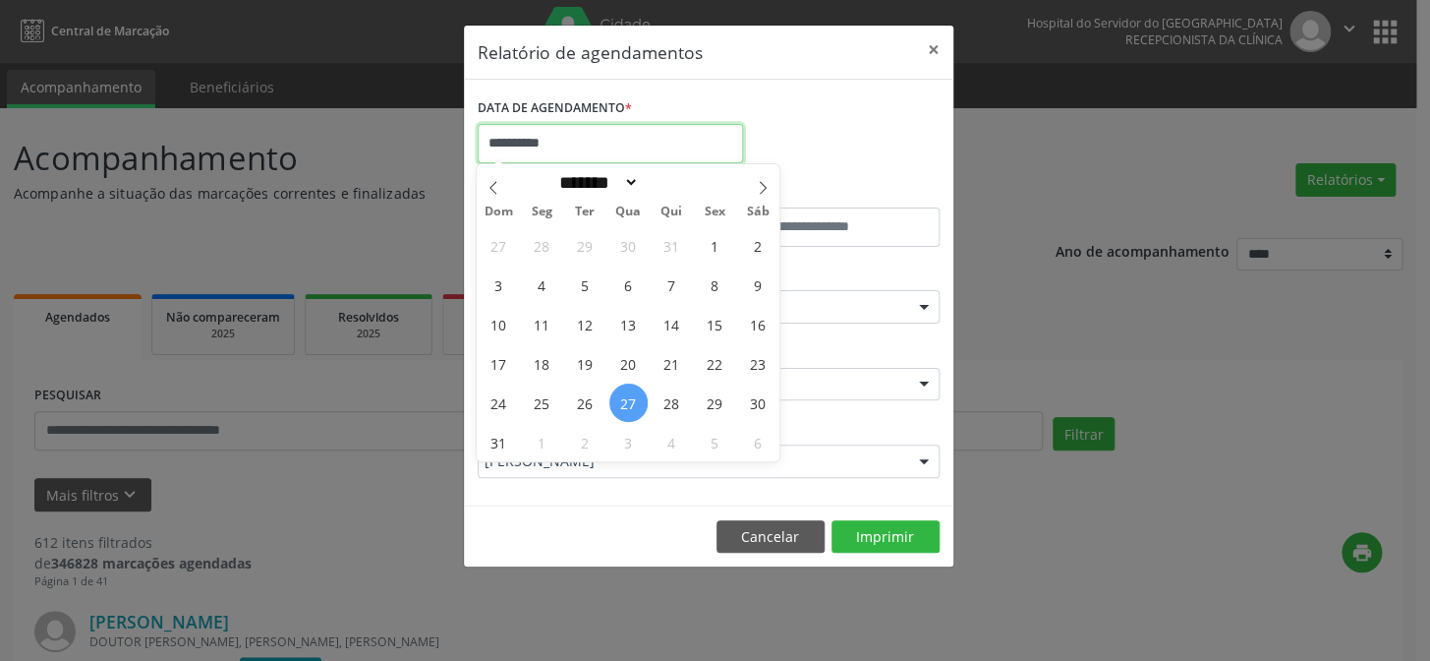
click at [609, 133] on input "**********" at bounding box center [610, 143] width 265 height 39
click at [626, 402] on span "27" at bounding box center [628, 402] width 38 height 38
type input "**********"
click at [626, 402] on span "27" at bounding box center [628, 402] width 38 height 38
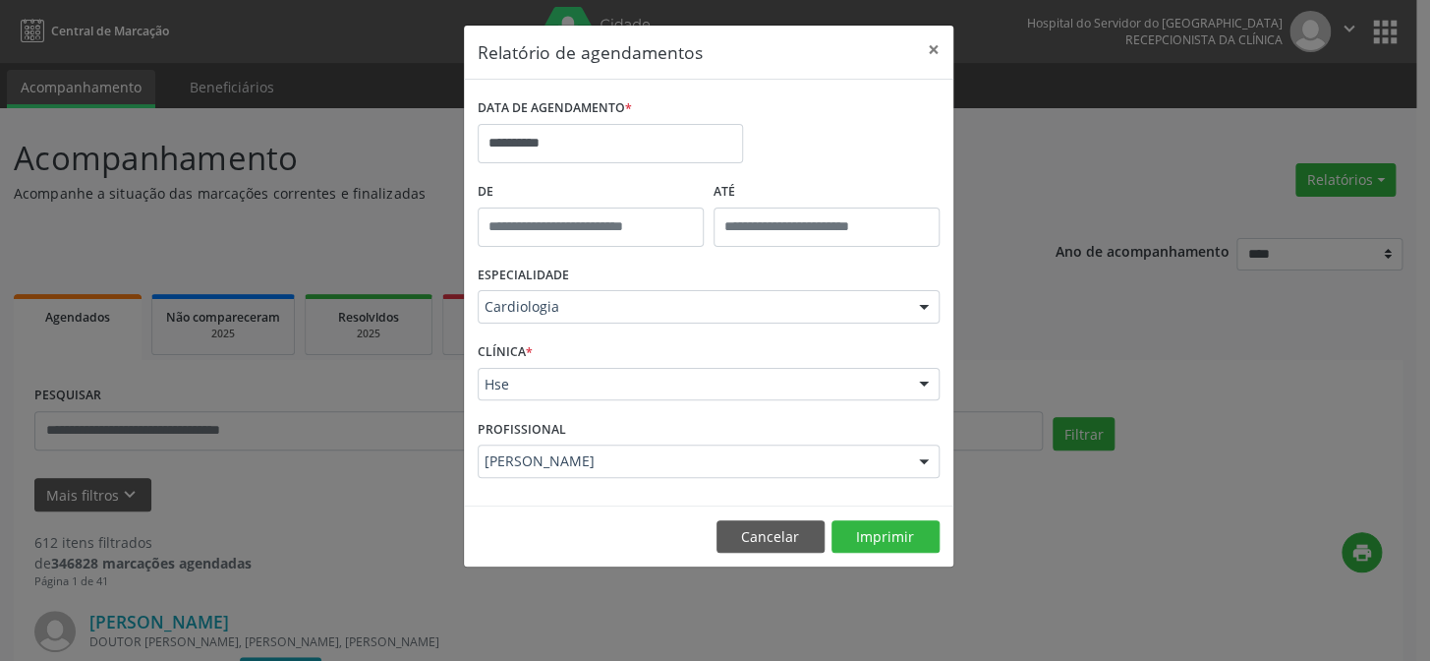
click at [633, 292] on div "Cardiologia" at bounding box center [709, 306] width 462 height 33
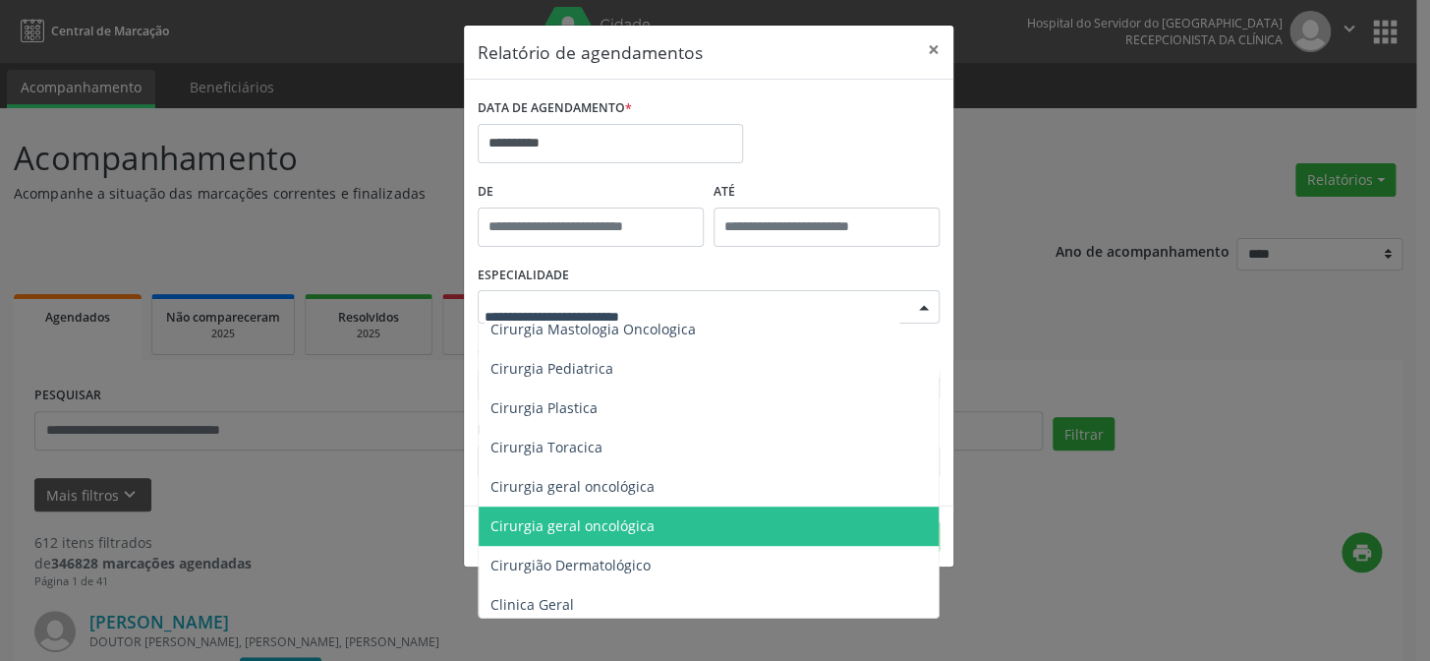
scroll to position [625, 0]
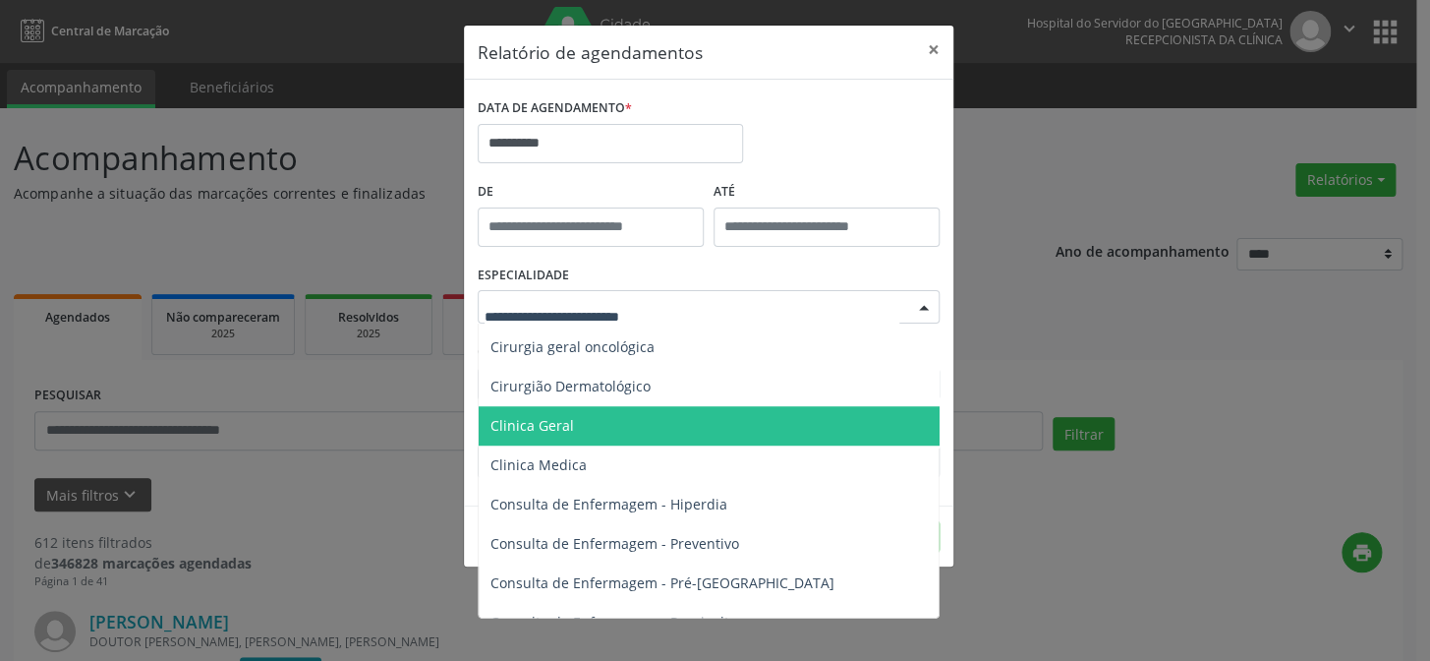
click at [521, 424] on span "Clinica Geral" at bounding box center [533, 425] width 84 height 19
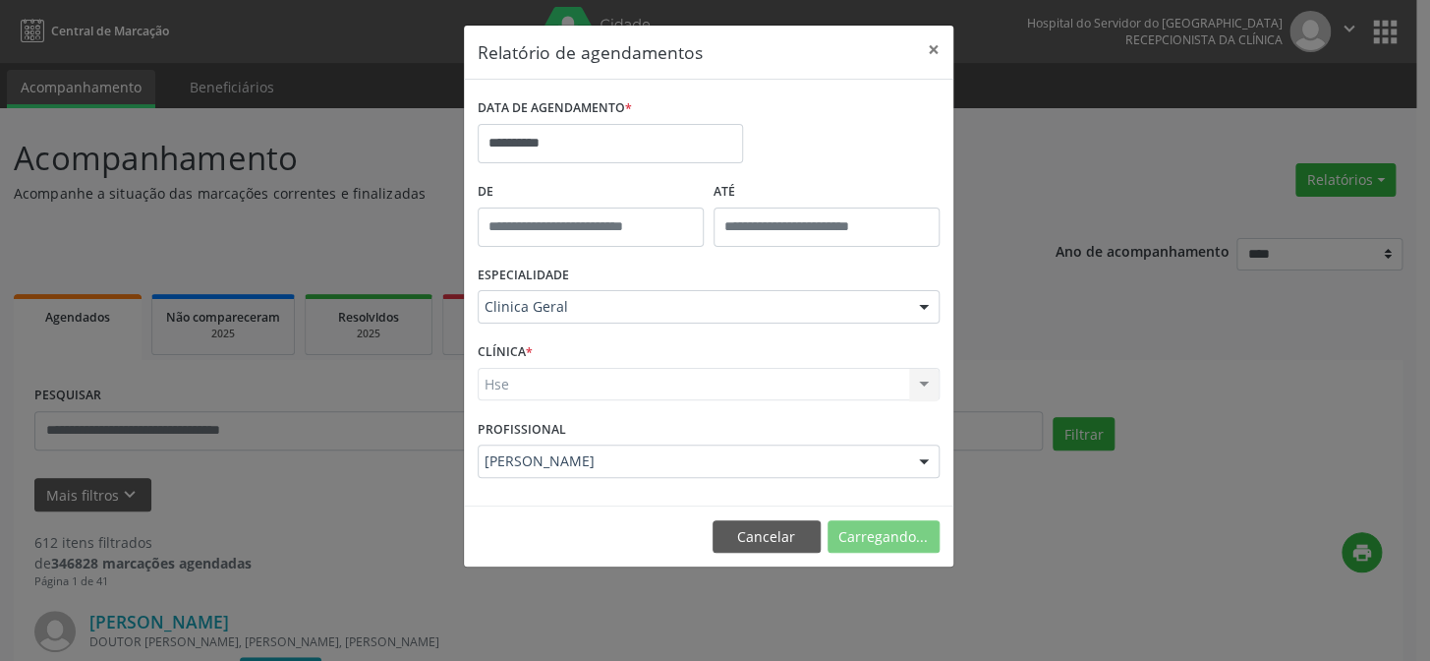
click at [549, 404] on div "CLÍNICA * Hse Hse Nenhum resultado encontrado para: " " Não há nenhuma opção pa…" at bounding box center [709, 375] width 472 height 77
click at [561, 368] on div "Hse Hse Nenhum resultado encontrado para: " " Não há nenhuma opção para ser exi…" at bounding box center [709, 384] width 462 height 33
click at [574, 388] on div "Hse Hse Nenhum resultado encontrado para: " " Não há nenhuma opção para ser exi…" at bounding box center [709, 384] width 462 height 33
click at [600, 346] on div "CLÍNICA * Hse Hse Nenhum resultado encontrado para: " " Não há nenhuma opção pa…" at bounding box center [709, 375] width 472 height 77
drag, startPoint x: 546, startPoint y: 323, endPoint x: 531, endPoint y: 343, distance: 24.6
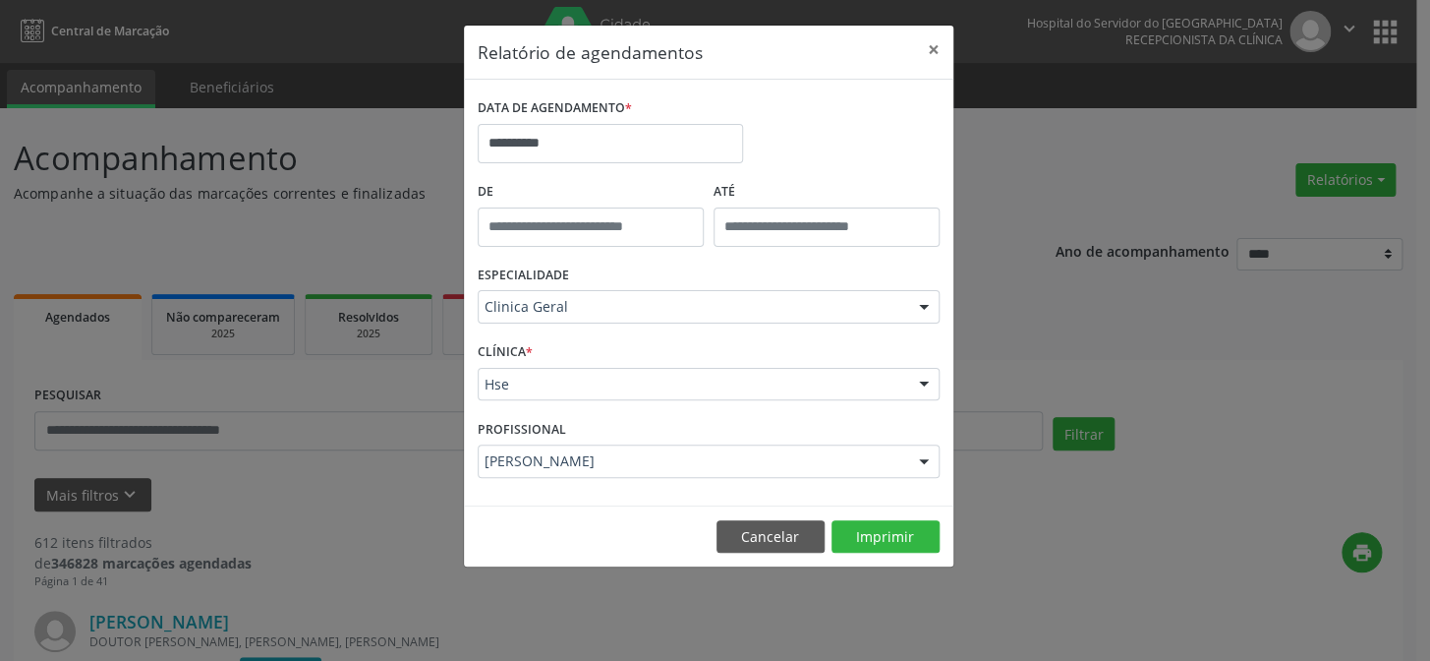
click at [545, 324] on div "ESPECIALIDADE Clinica Geral Todas as especialidades Alergologia Angiologia Arri…" at bounding box center [709, 298] width 472 height 77
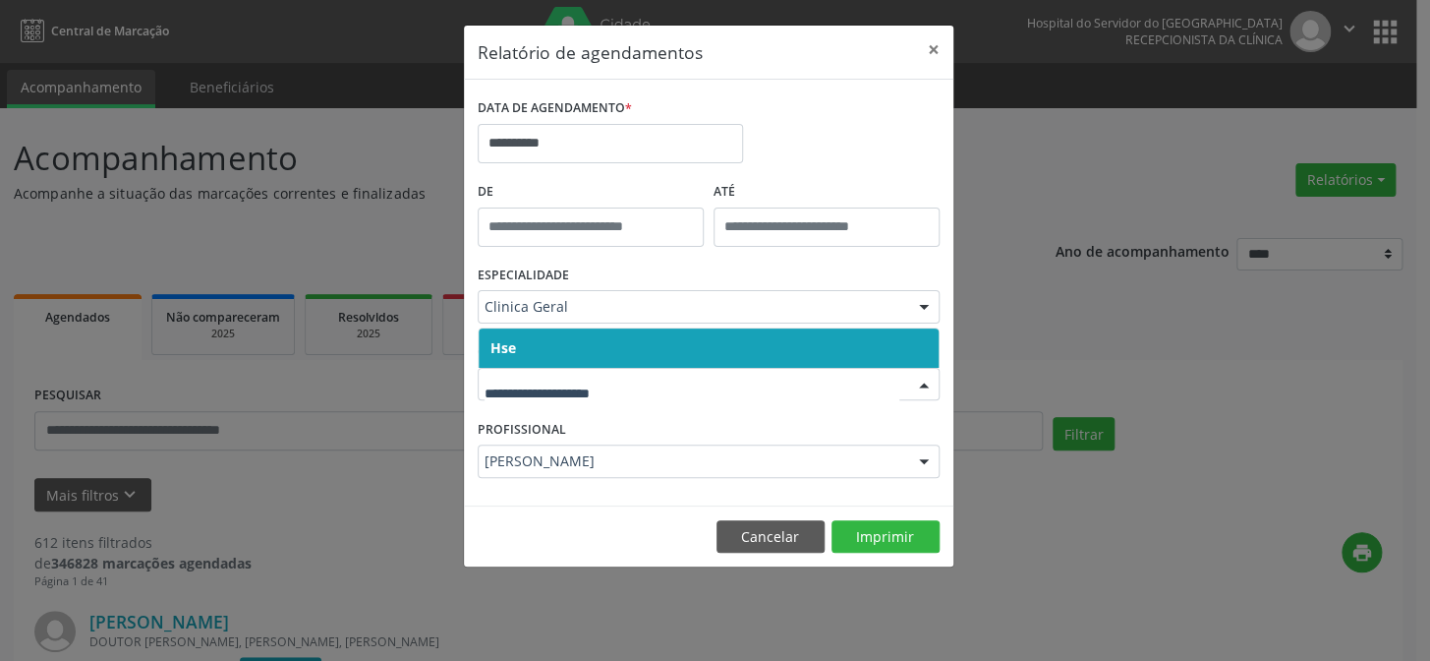
drag, startPoint x: 506, startPoint y: 374, endPoint x: 515, endPoint y: 396, distance: 24.3
click at [550, 350] on span "Hse" at bounding box center [709, 347] width 460 height 39
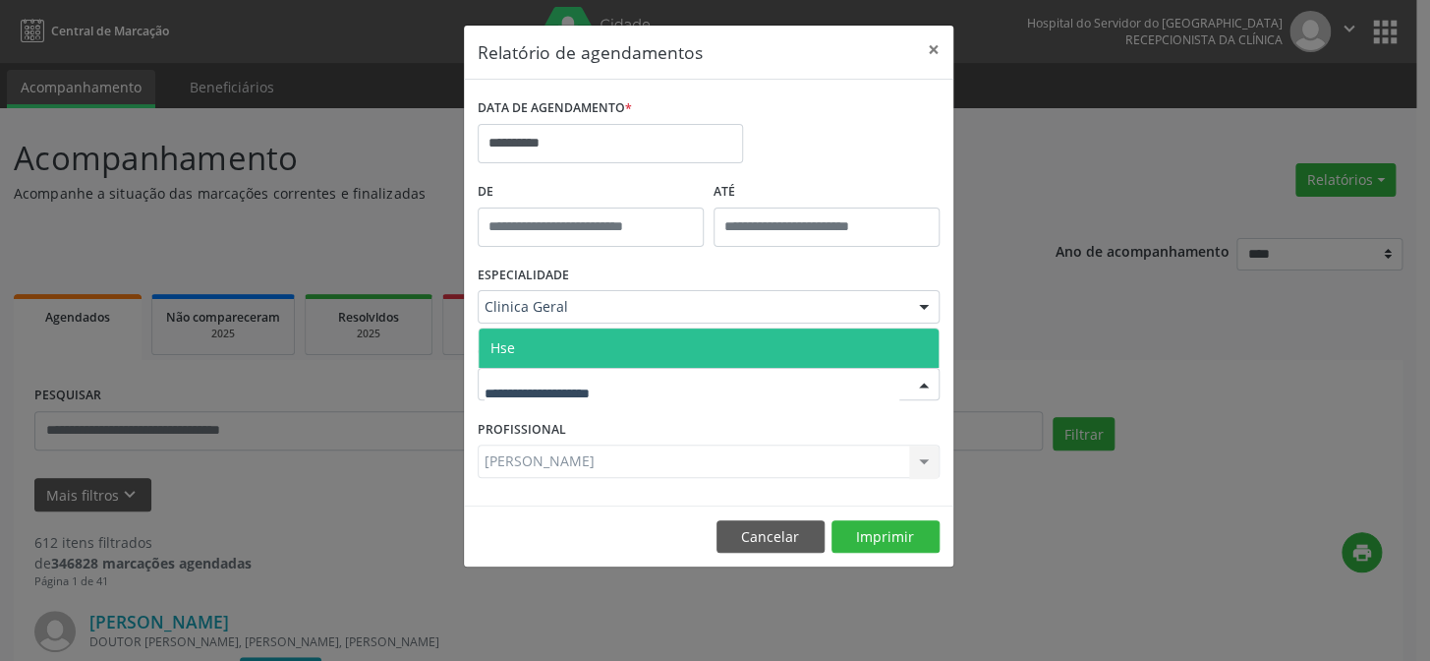
click at [586, 351] on span "Hse" at bounding box center [709, 347] width 460 height 39
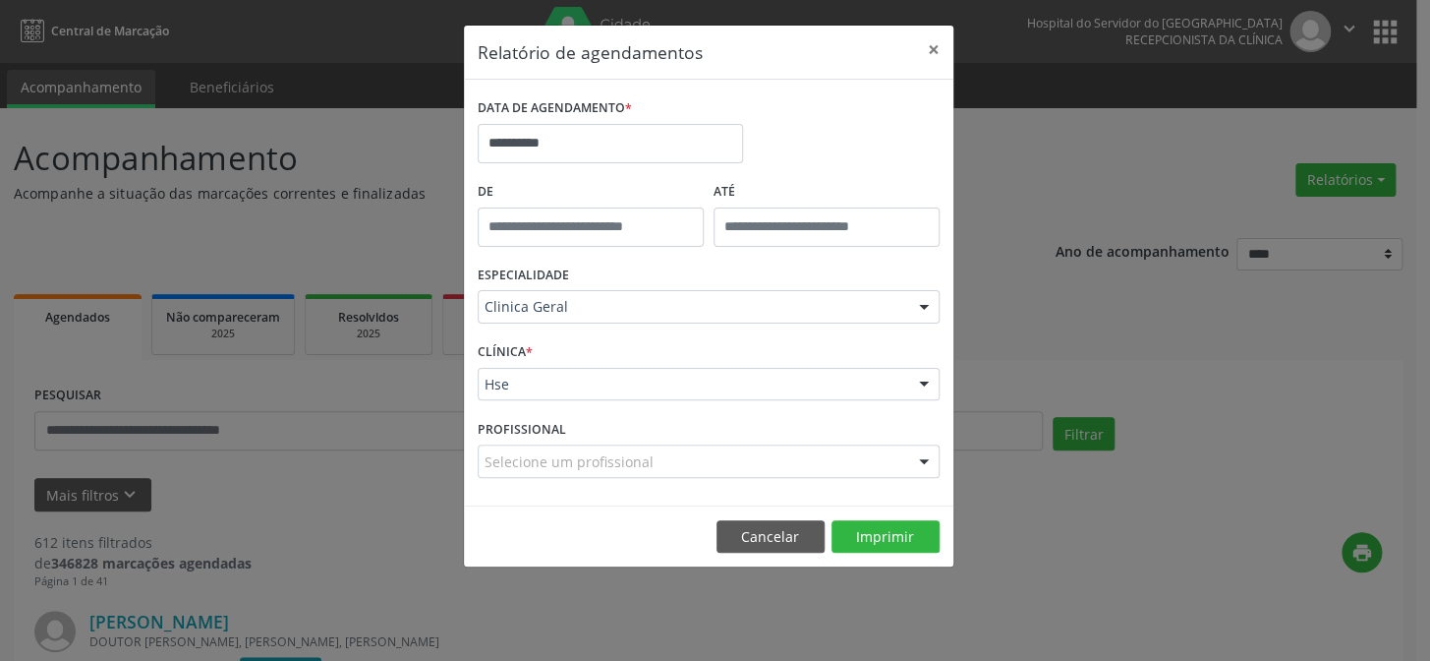
scroll to position [177, 0]
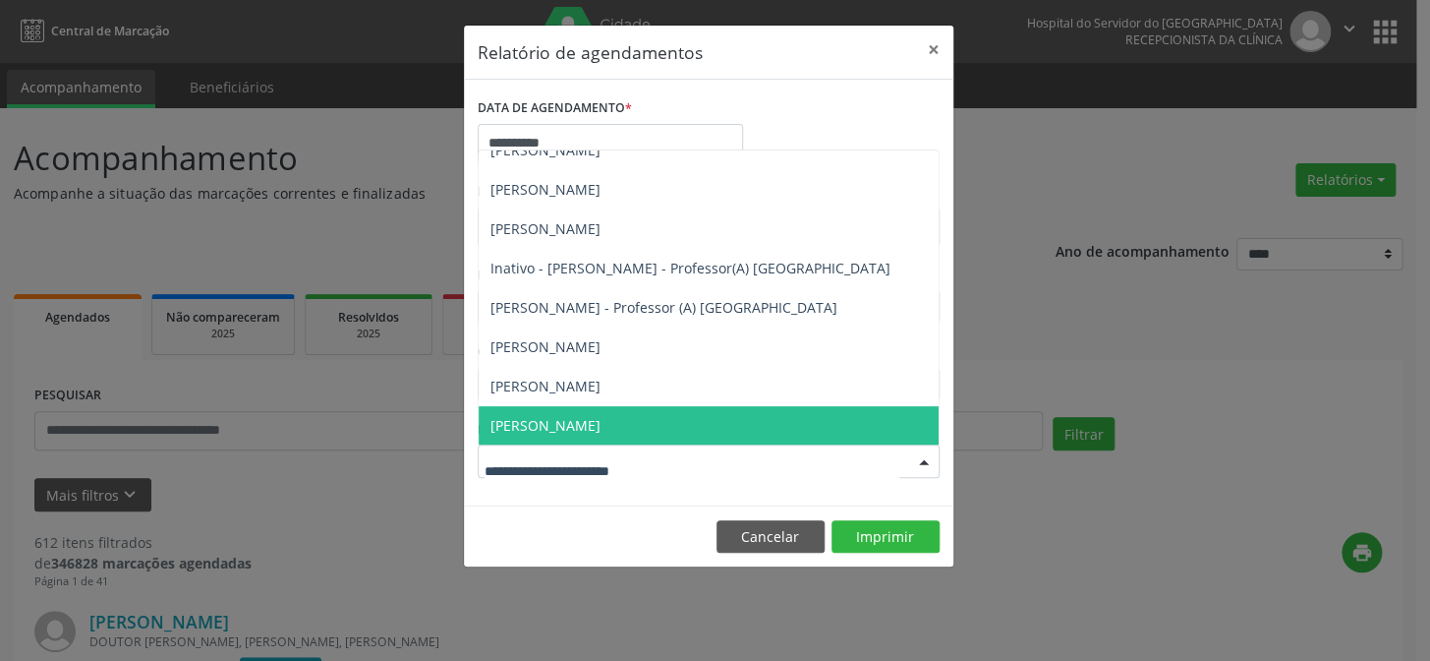
click at [919, 457] on div at bounding box center [923, 461] width 29 height 33
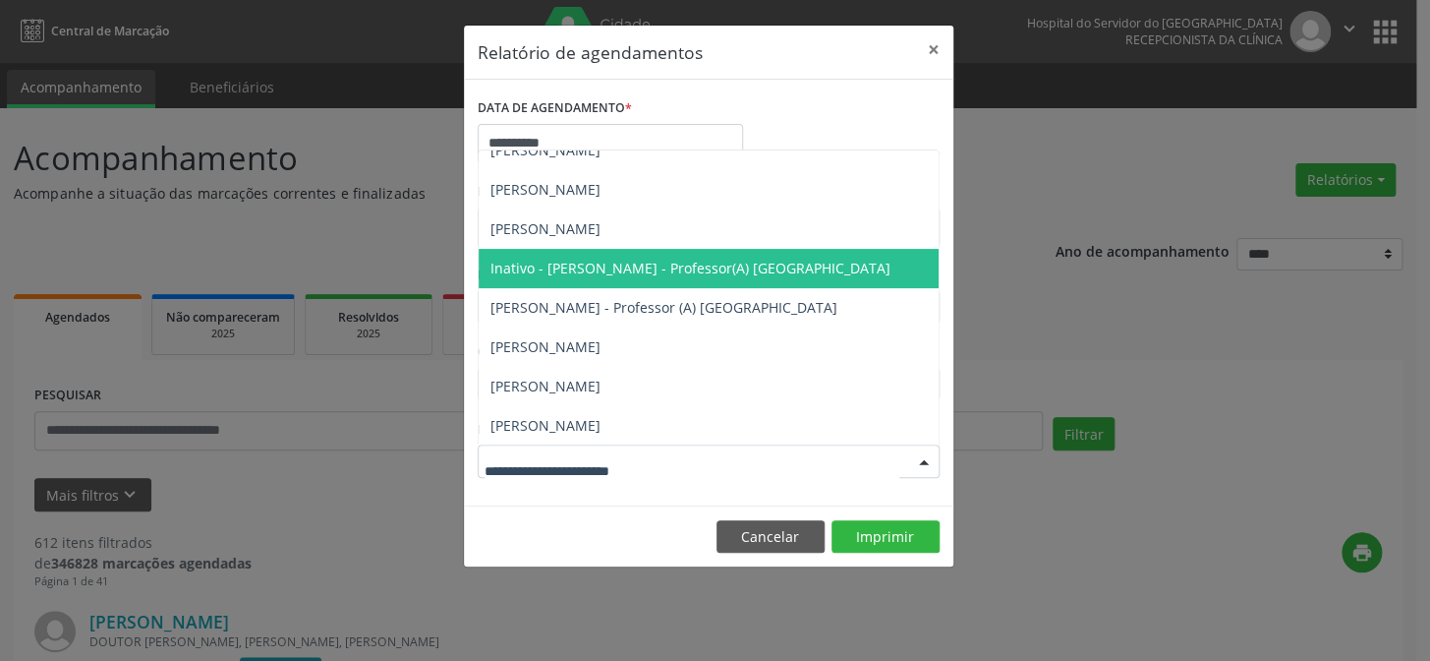
scroll to position [0, 0]
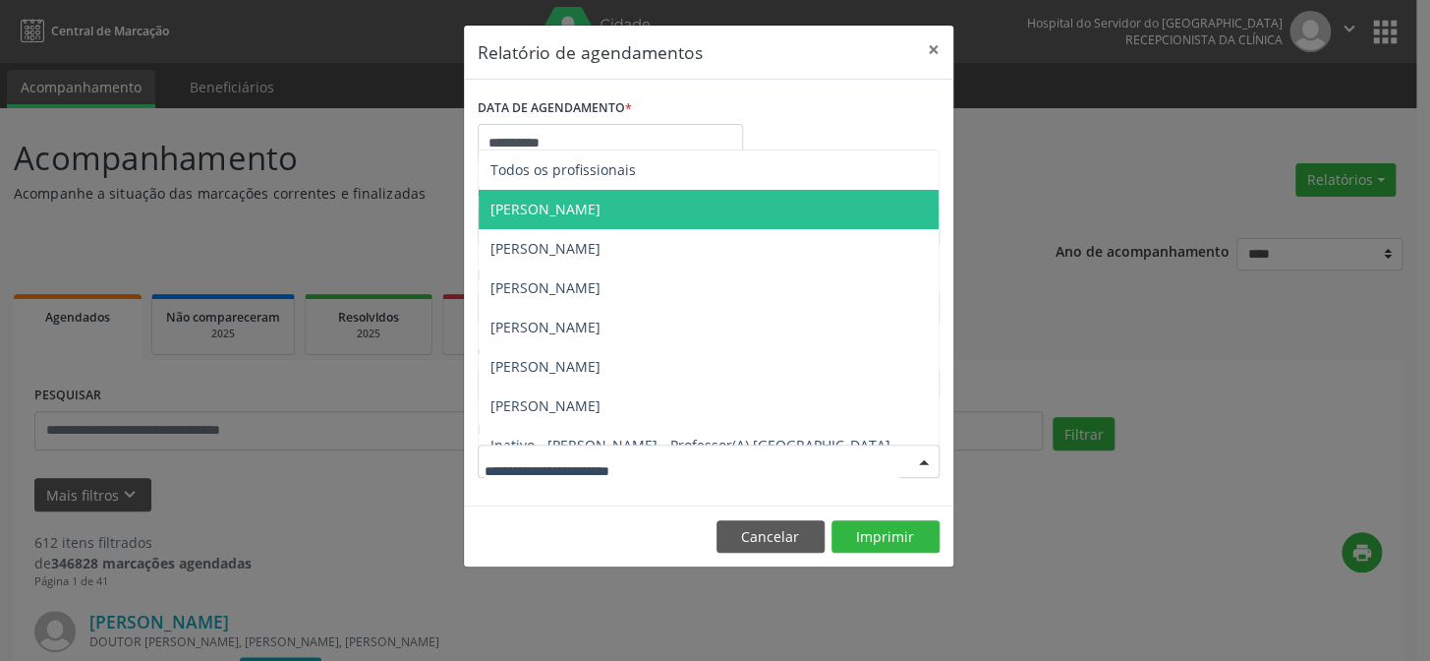
click at [557, 204] on span "[PERSON_NAME]" at bounding box center [546, 209] width 110 height 19
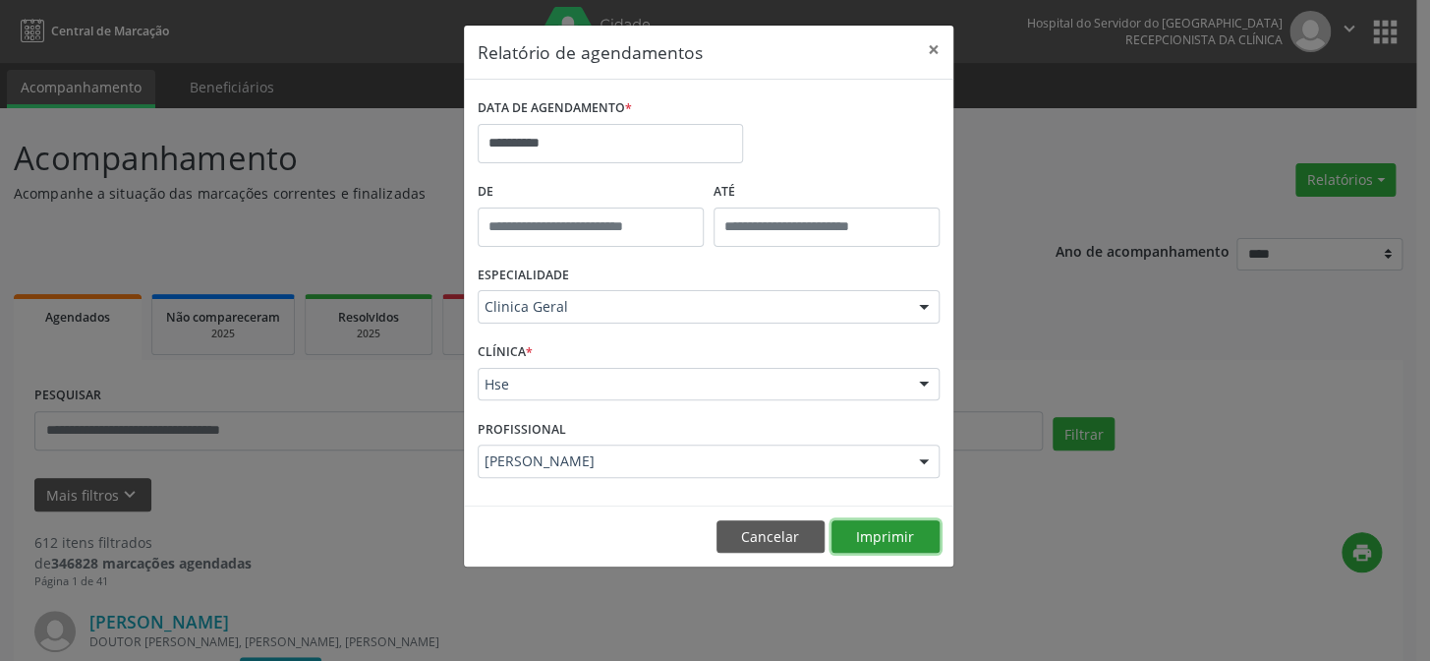
click at [874, 535] on button "Imprimir" at bounding box center [886, 536] width 108 height 33
click at [578, 150] on input "**********" at bounding box center [610, 143] width 265 height 39
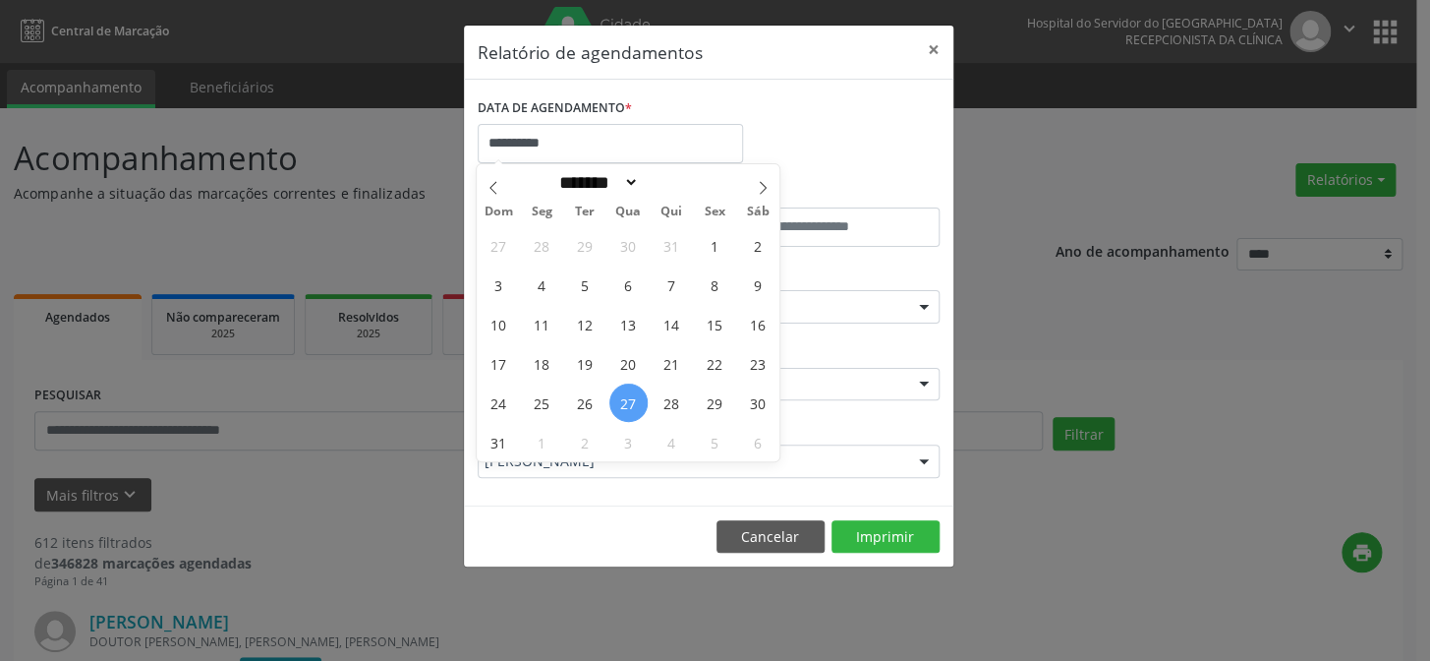
click at [627, 402] on span "27" at bounding box center [628, 402] width 38 height 38
type input "**********"
click at [622, 402] on span "27" at bounding box center [628, 402] width 38 height 38
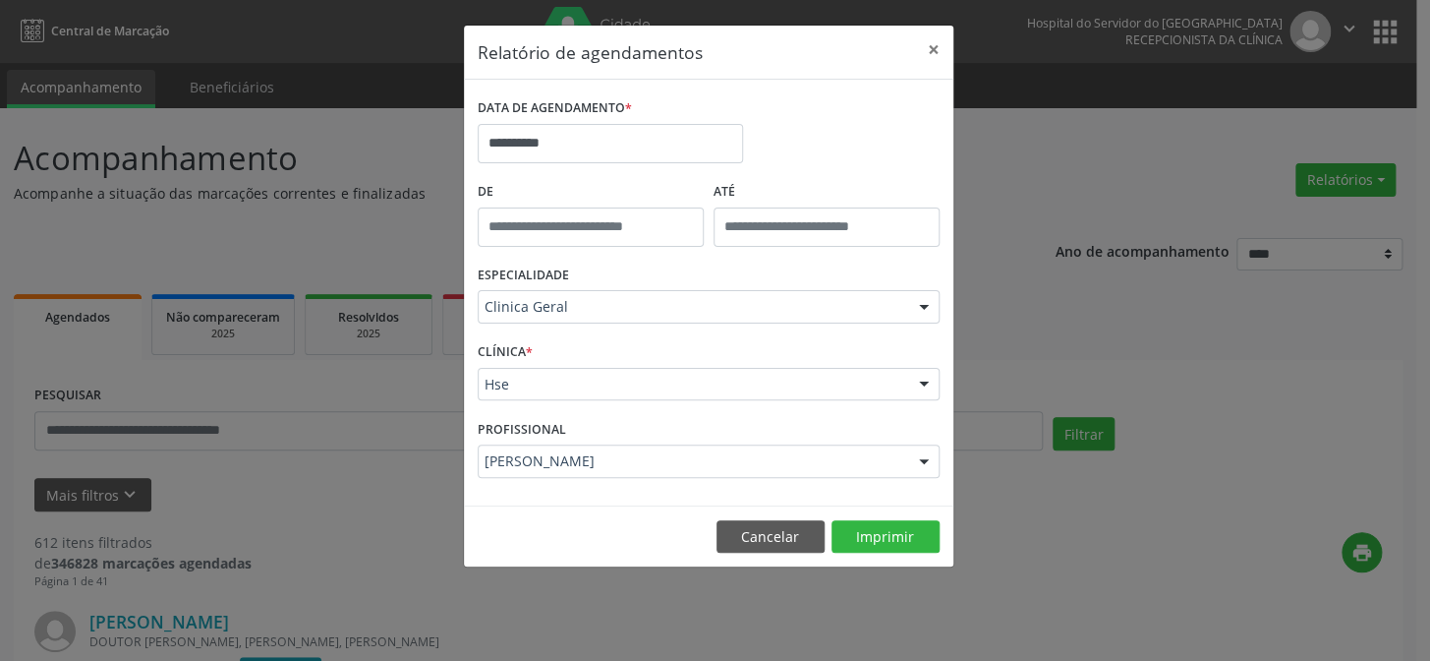
click at [585, 222] on input "text" at bounding box center [591, 226] width 226 height 39
type input "*****"
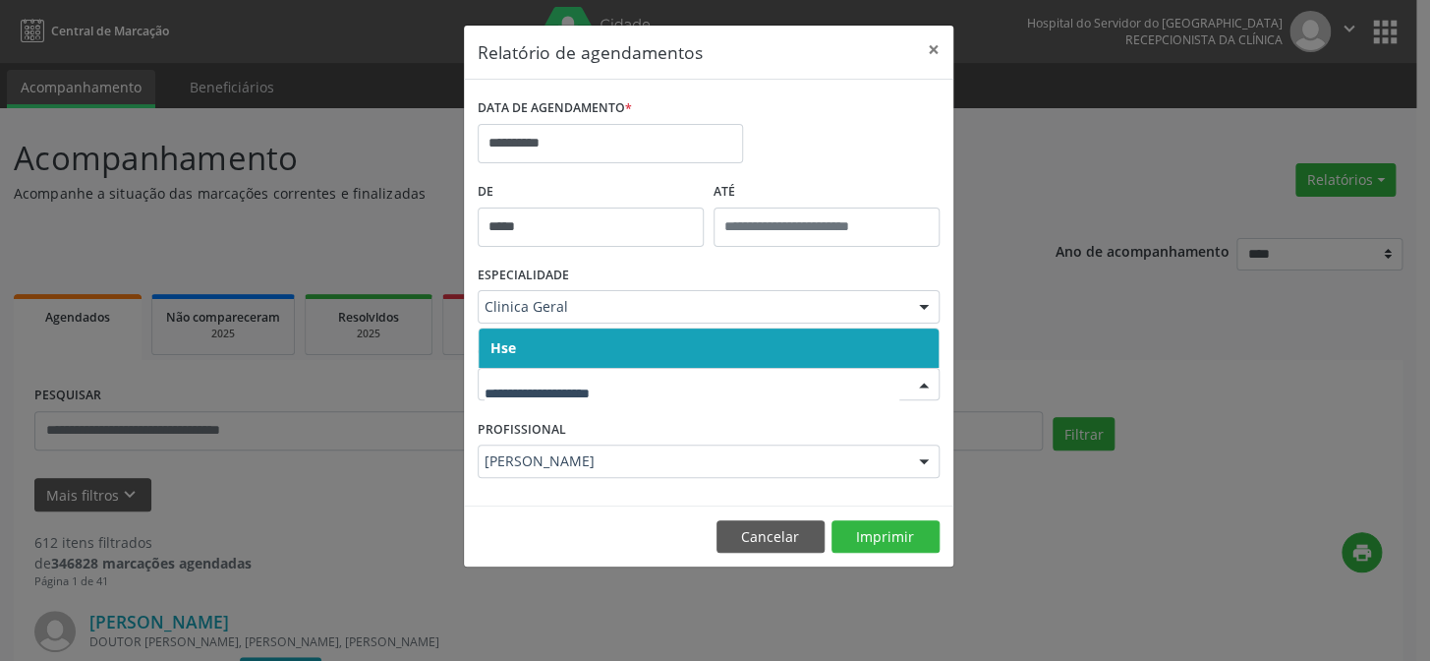
click at [590, 370] on div at bounding box center [709, 384] width 462 height 33
drag, startPoint x: 595, startPoint y: 406, endPoint x: 595, endPoint y: 359, distance: 47.2
click at [595, 407] on input "text" at bounding box center [692, 394] width 415 height 39
click at [594, 357] on span "Hse" at bounding box center [709, 347] width 460 height 39
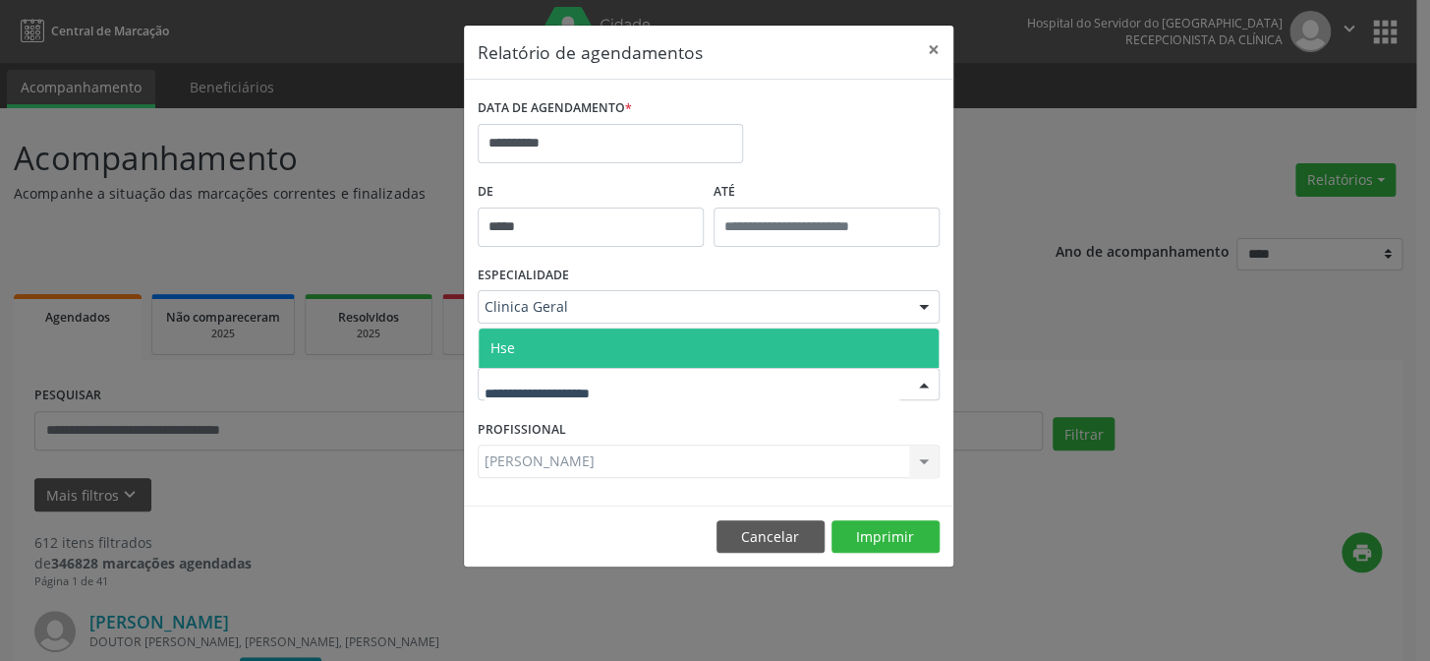
click at [592, 340] on span "Hse" at bounding box center [709, 347] width 460 height 39
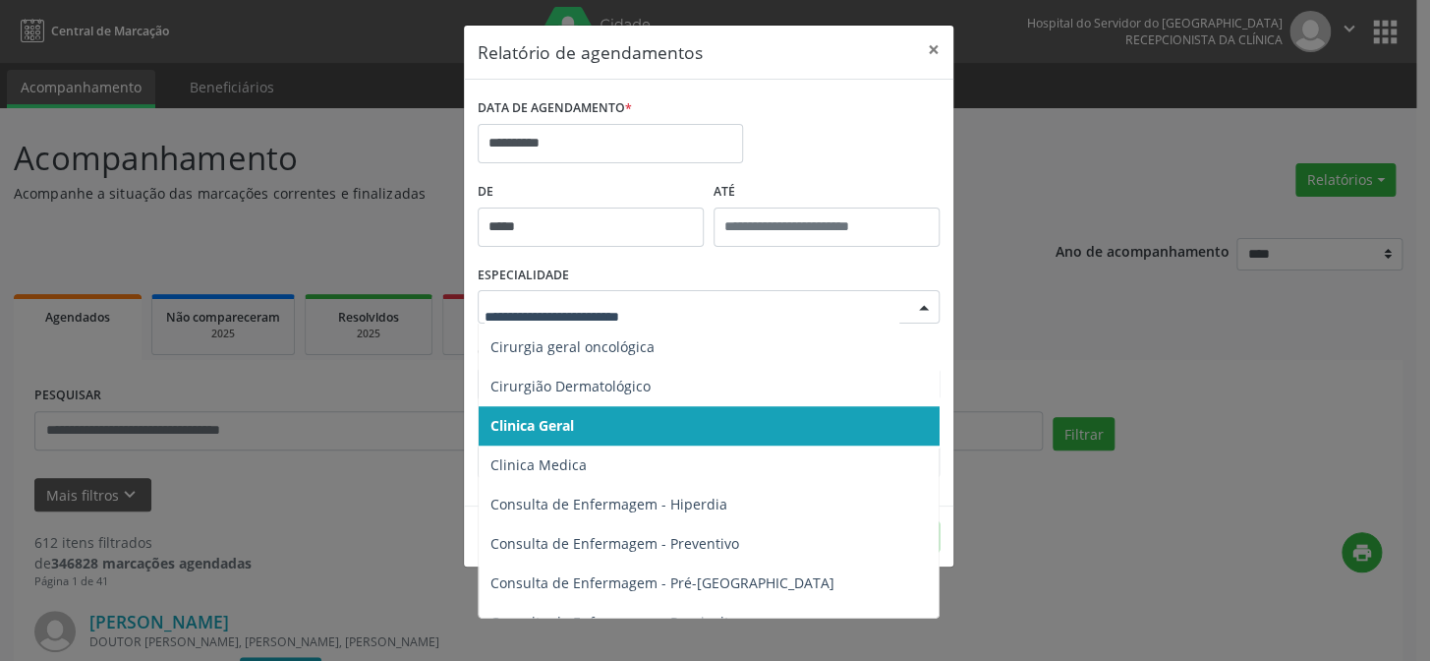
click at [923, 305] on div at bounding box center [923, 307] width 29 height 33
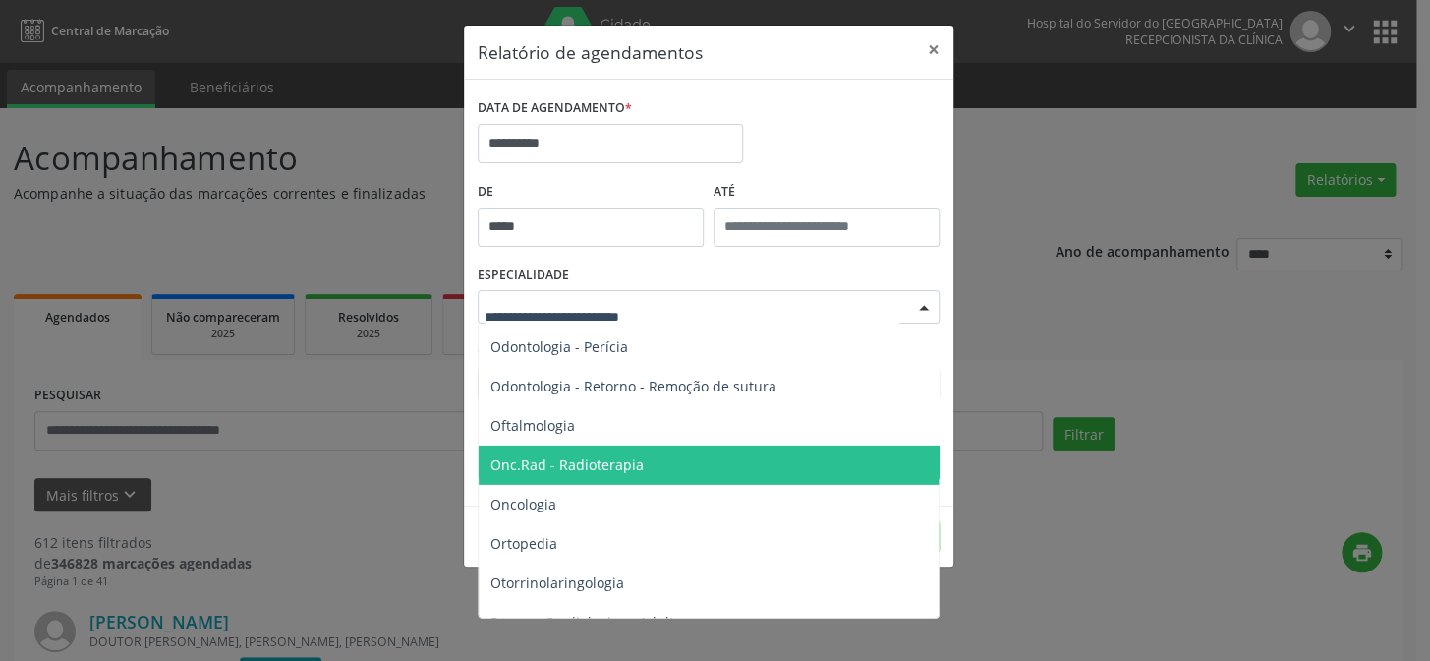
scroll to position [2681, 0]
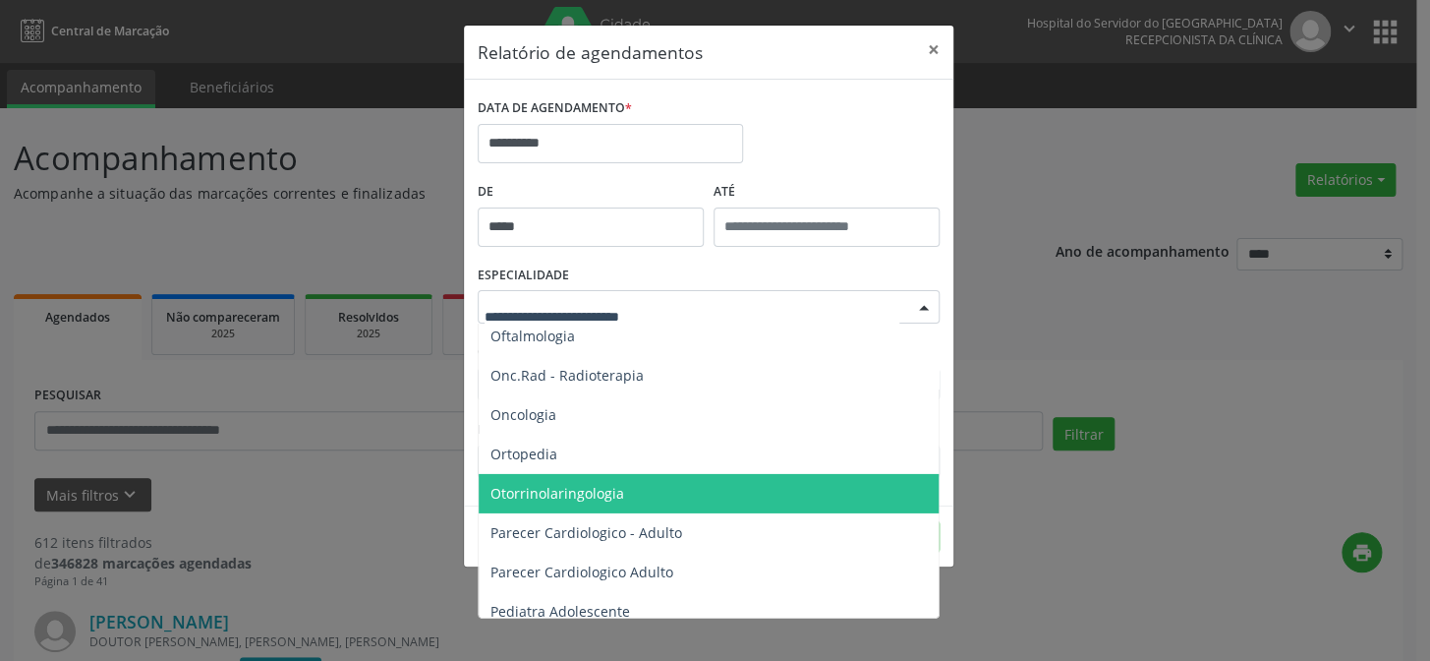
click at [558, 492] on span "Otorrinolaringologia" at bounding box center [558, 493] width 134 height 19
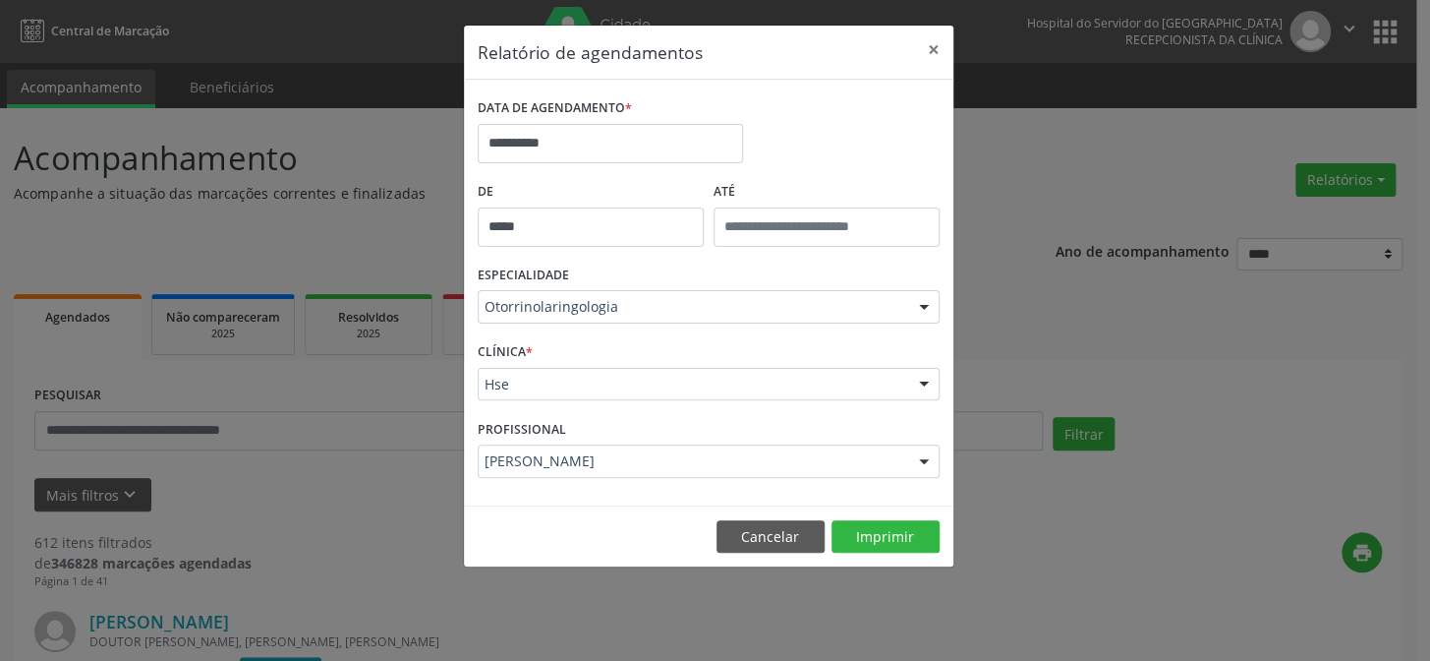
click at [582, 403] on div "CLÍNICA * Hse Hse Nenhum resultado encontrado para: " " Não há nenhuma opção pa…" at bounding box center [709, 375] width 472 height 77
click at [606, 338] on div "CLÍNICA * Hse Hse Nenhum resultado encontrado para: " " Não há nenhuma opção pa…" at bounding box center [709, 375] width 472 height 77
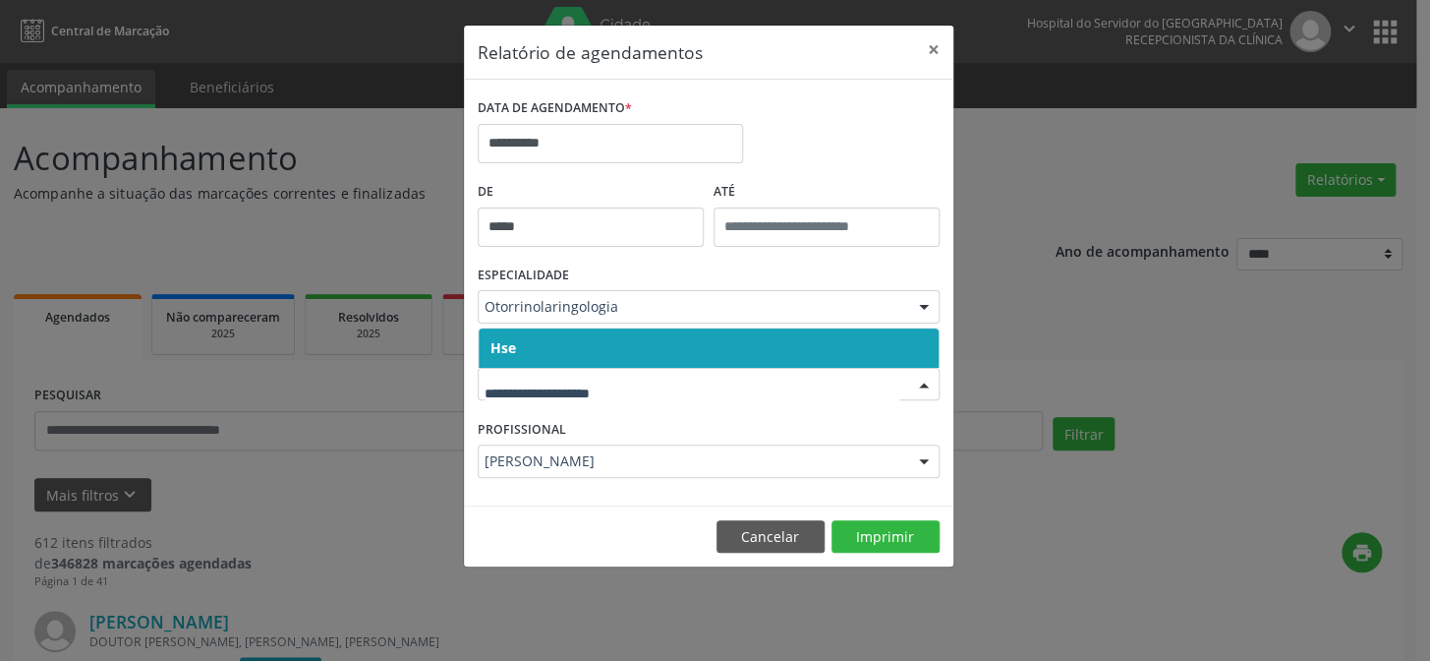
click at [609, 399] on div at bounding box center [709, 384] width 462 height 33
click at [612, 359] on span "Hse" at bounding box center [709, 347] width 460 height 39
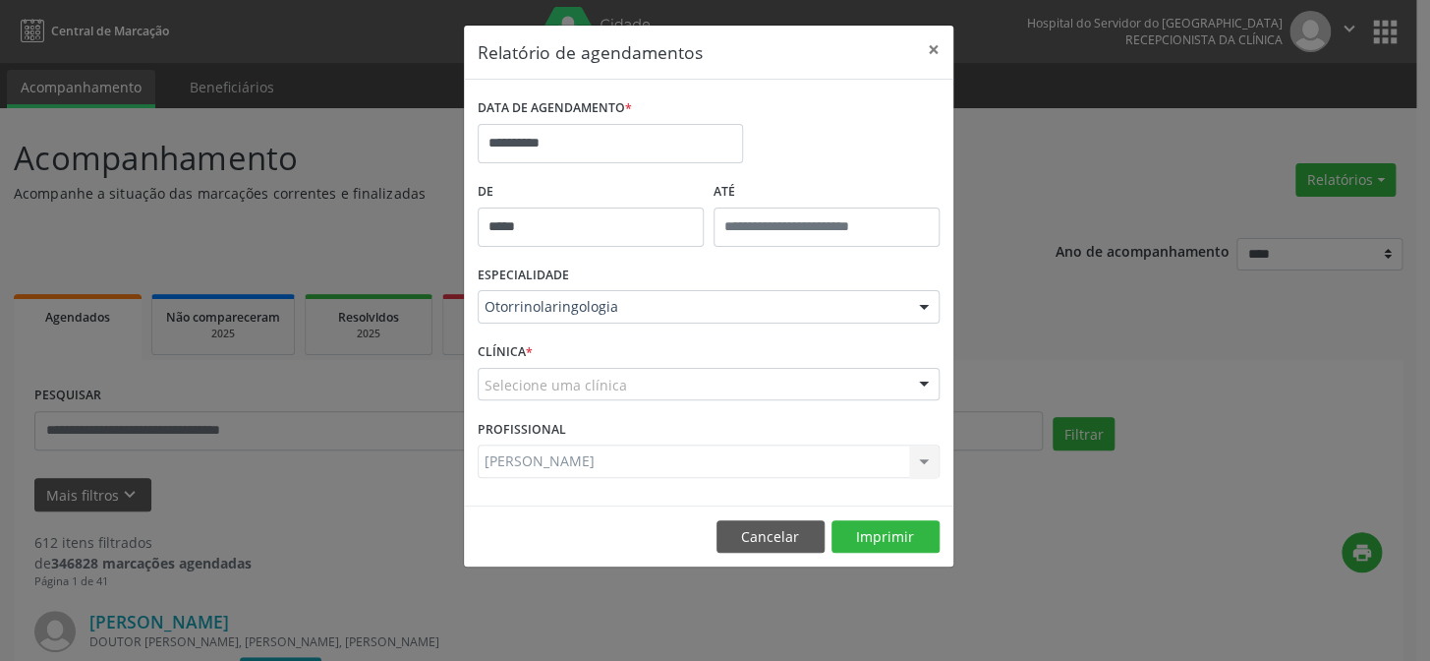
drag, startPoint x: 619, startPoint y: 401, endPoint x: 619, endPoint y: 379, distance: 21.6
click at [619, 400] on div "CLÍNICA * Selecione uma clínica Hse Nenhum resultado encontrado para: " " Não h…" at bounding box center [709, 375] width 472 height 77
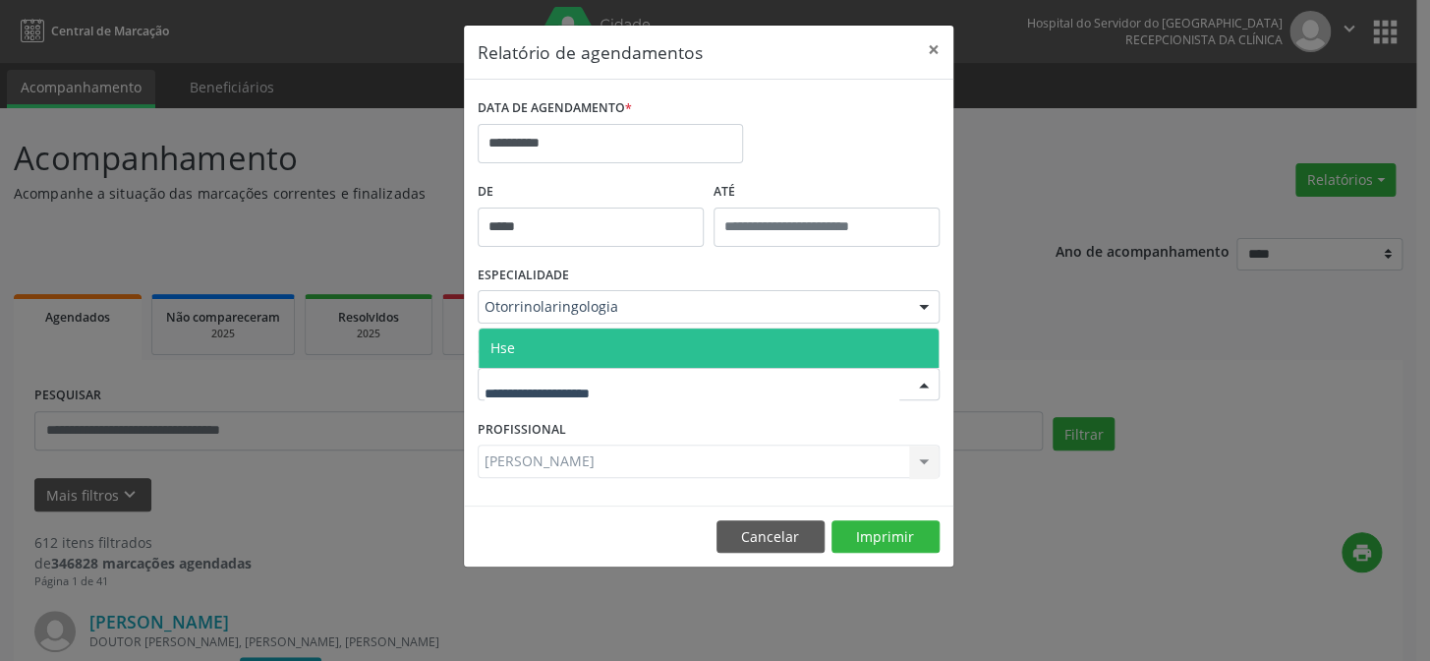
drag, startPoint x: 615, startPoint y: 373, endPoint x: 582, endPoint y: 407, distance: 48.0
click at [615, 373] on div at bounding box center [709, 384] width 462 height 33
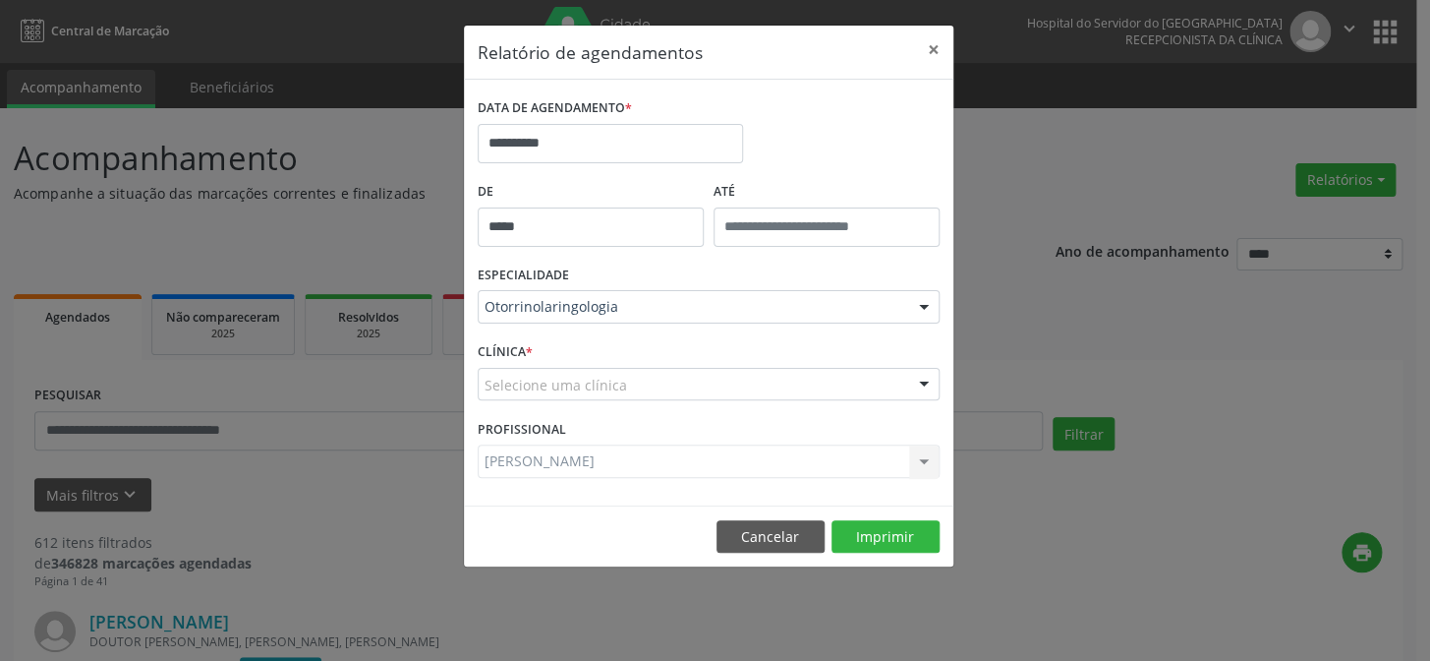
click at [550, 466] on div "[PERSON_NAME] Todos os profissionais [PERSON_NAME] [PERSON_NAME] [PERSON_NAME] …" at bounding box center [709, 460] width 462 height 33
click at [916, 458] on div "[PERSON_NAME] Todos os profissionais [PERSON_NAME] [PERSON_NAME] [PERSON_NAME] …" at bounding box center [709, 460] width 462 height 33
click at [925, 459] on div "[PERSON_NAME] Todos os profissionais [PERSON_NAME] [PERSON_NAME] [PERSON_NAME] …" at bounding box center [709, 460] width 462 height 33
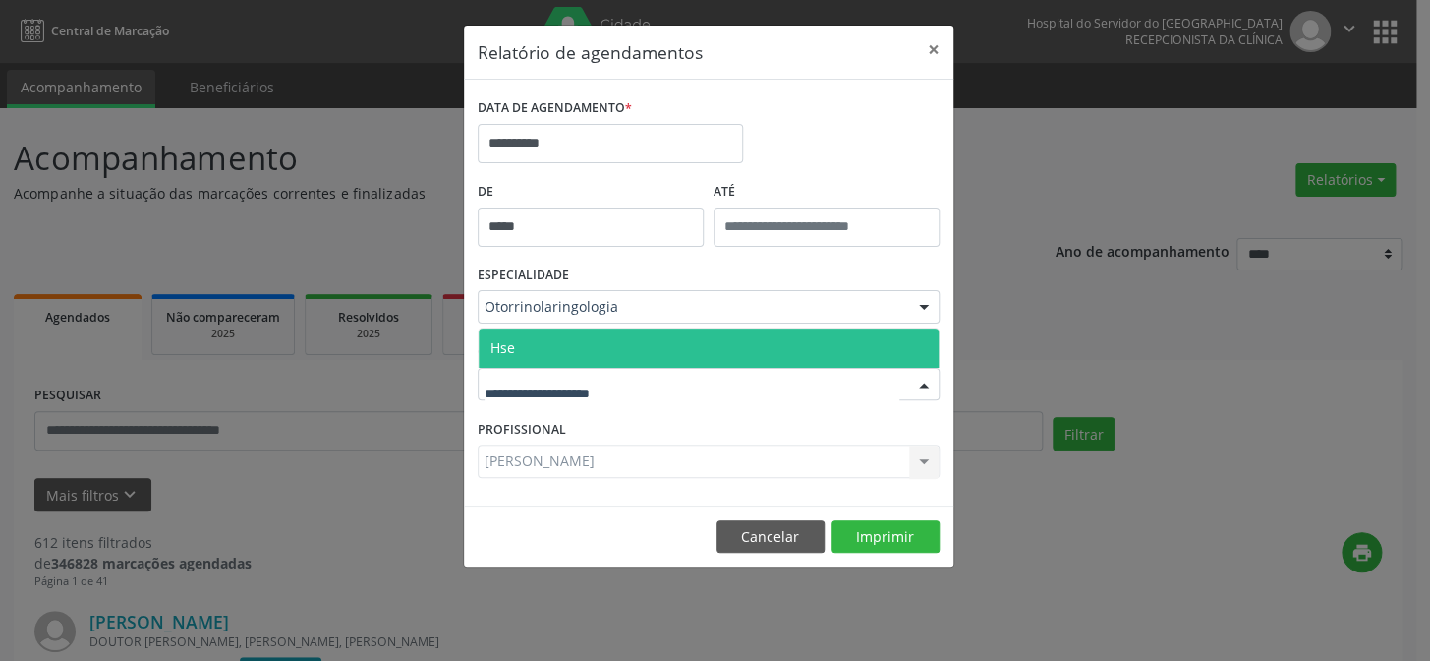
click at [589, 372] on div at bounding box center [709, 384] width 462 height 33
click at [588, 350] on span "Hse" at bounding box center [709, 347] width 460 height 39
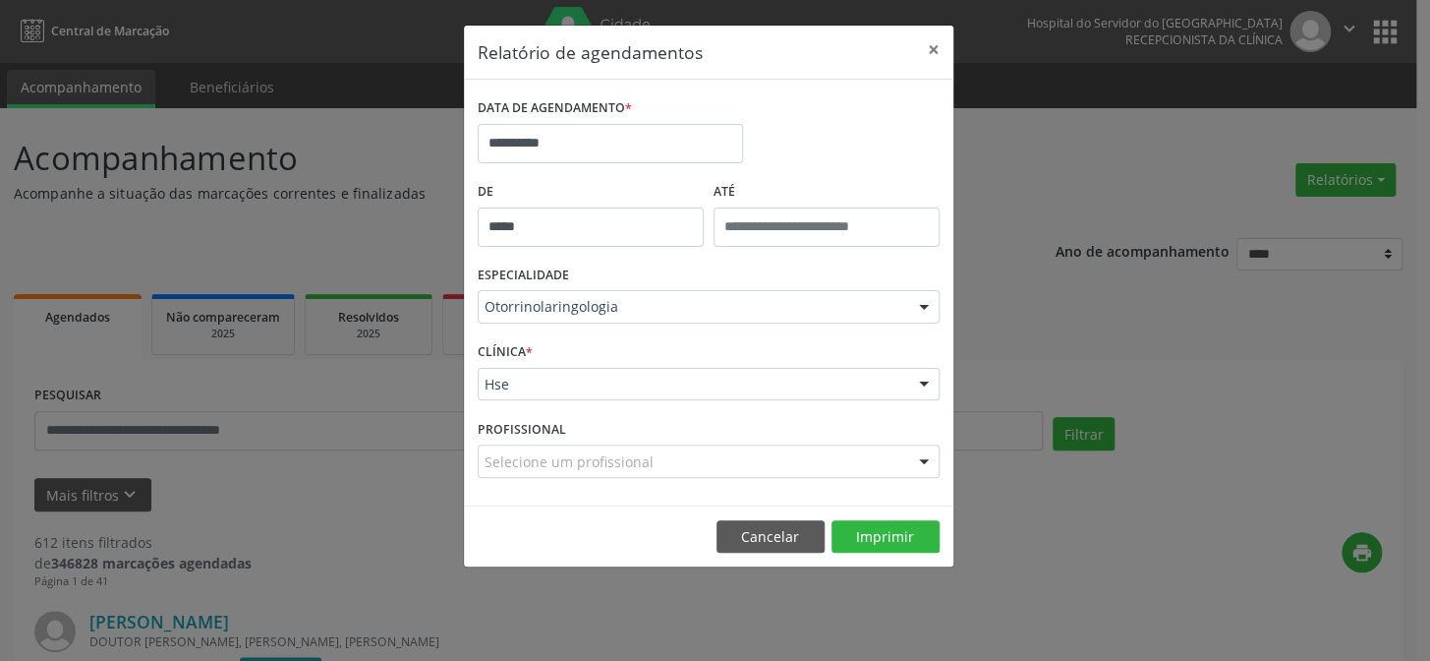
click at [923, 454] on div at bounding box center [923, 461] width 29 height 33
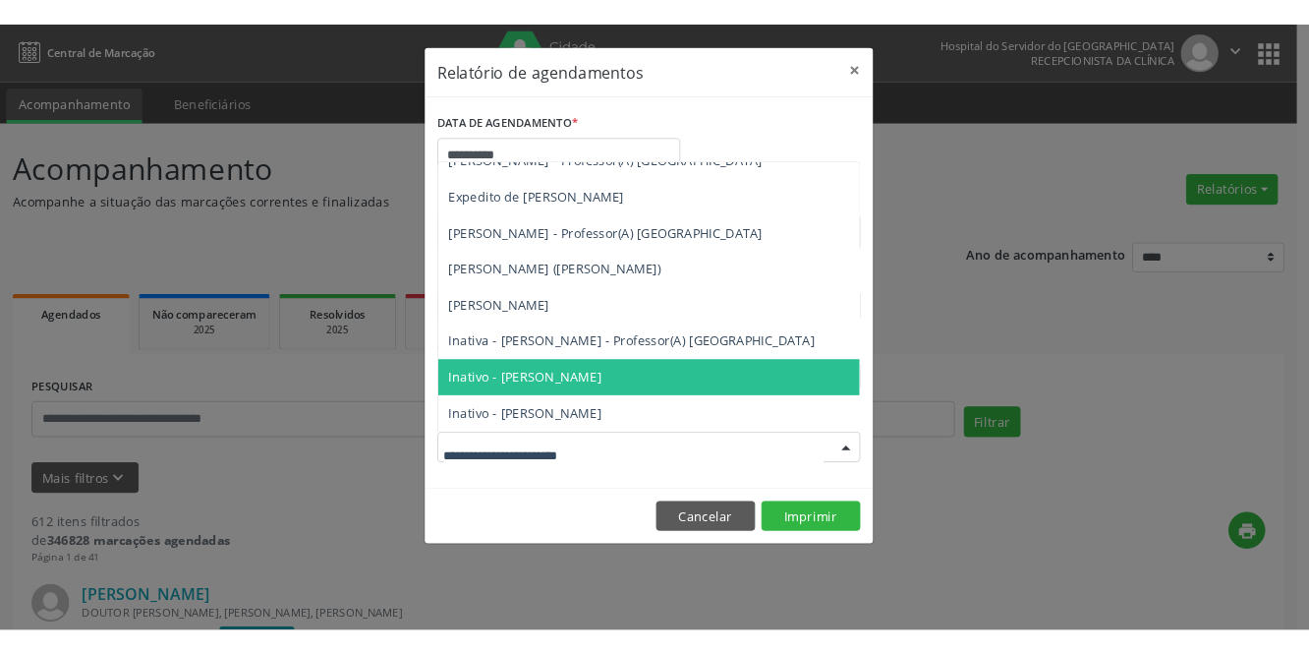
scroll to position [0, 0]
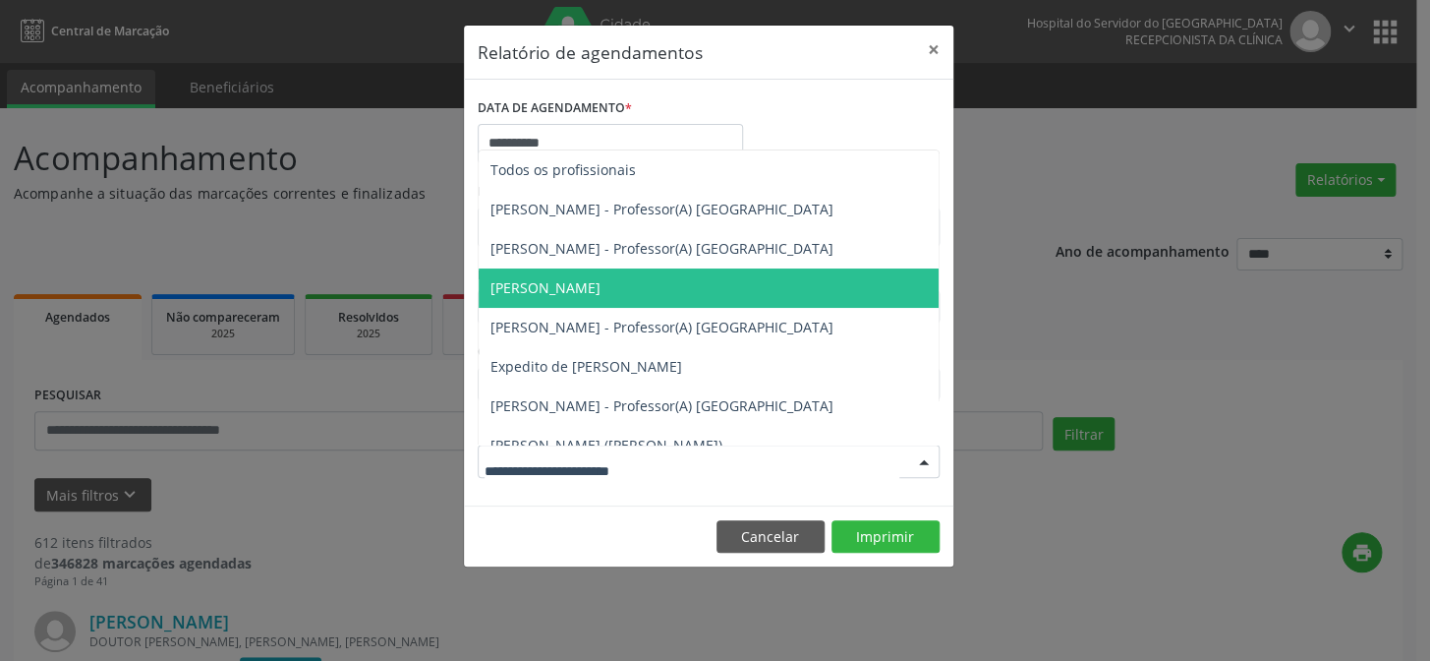
click at [584, 283] on span "[PERSON_NAME]" at bounding box center [546, 287] width 110 height 19
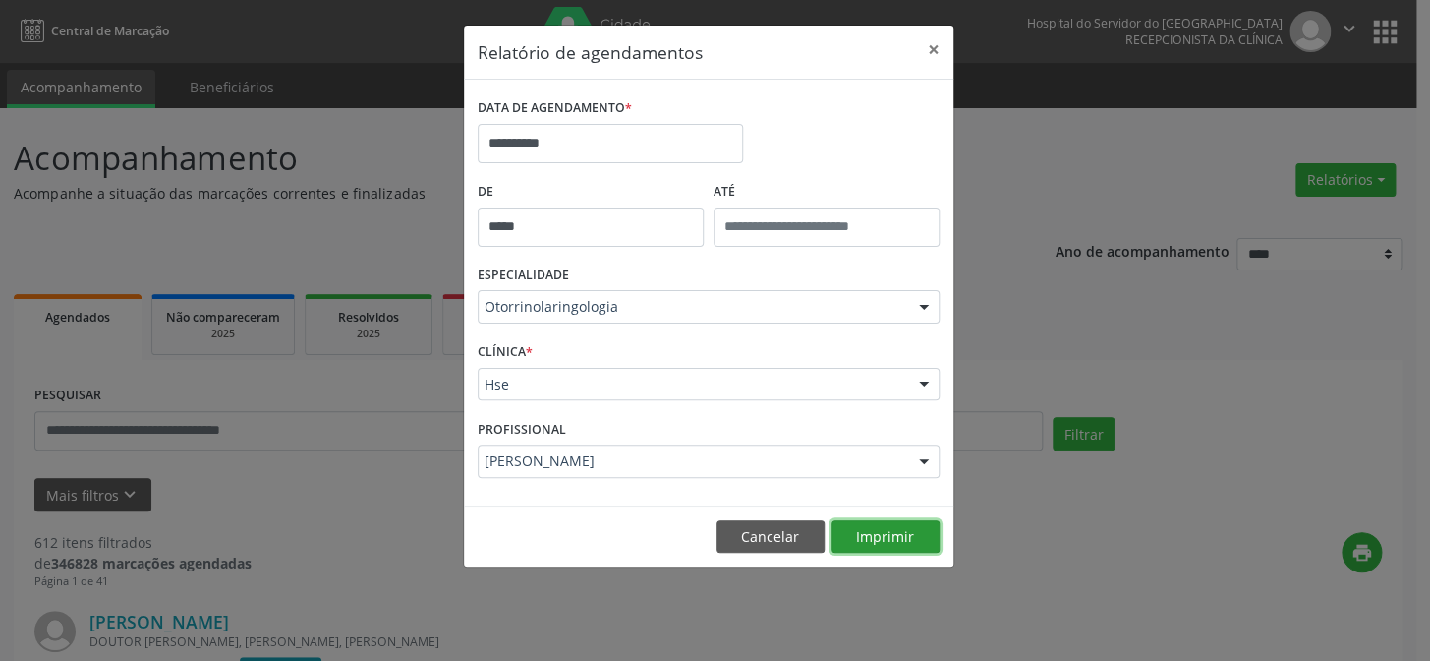
click at [881, 533] on button "Imprimir" at bounding box center [886, 536] width 108 height 33
